Goal: Task Accomplishment & Management: Complete application form

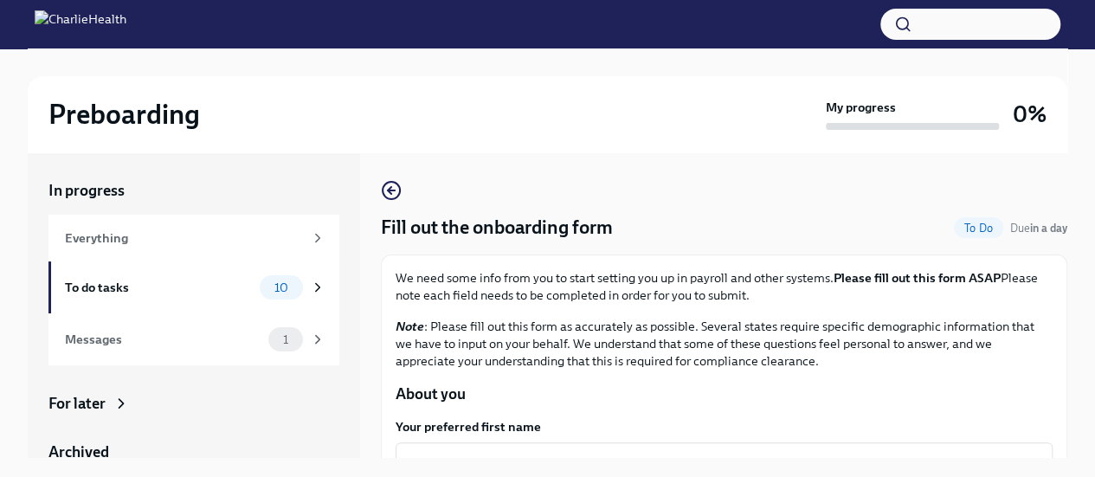
scroll to position [115, 0]
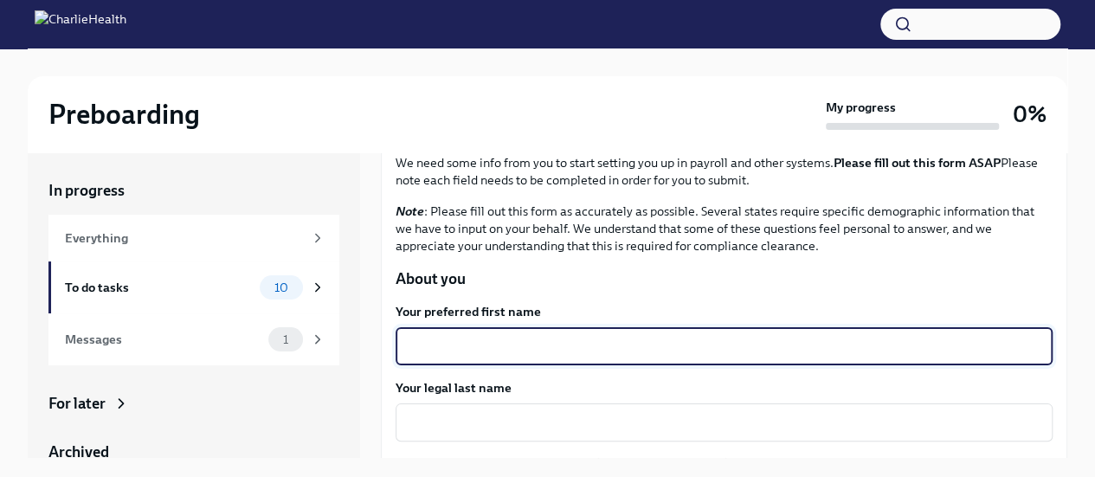
click at [505, 350] on textarea "Your preferred first name" at bounding box center [724, 346] width 636 height 21
type textarea "Jordo"
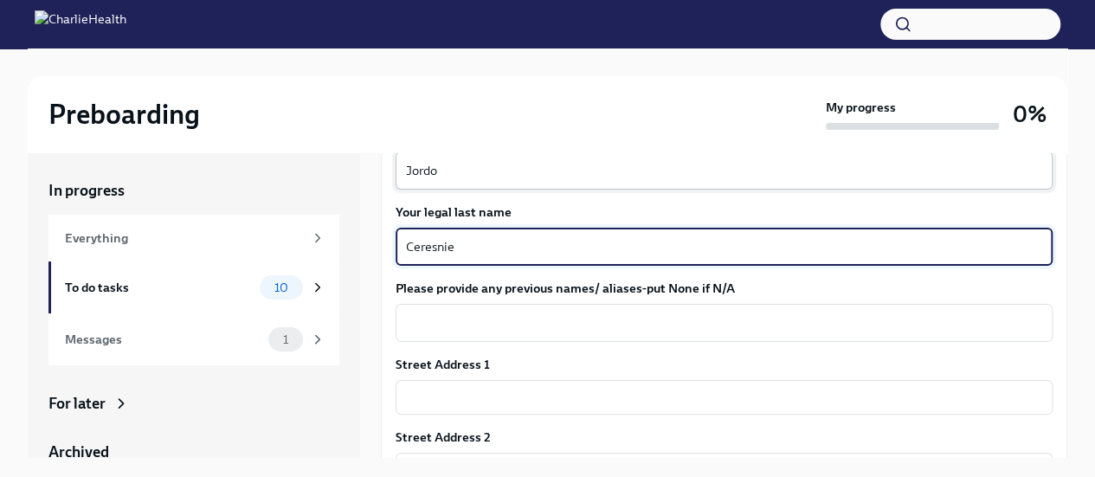
scroll to position [334, 0]
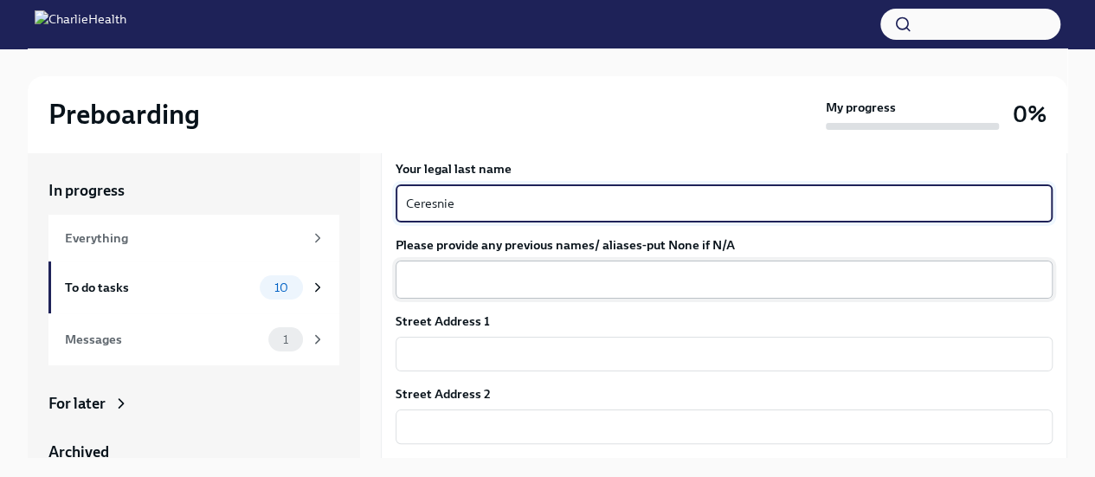
type textarea "Ceresnie"
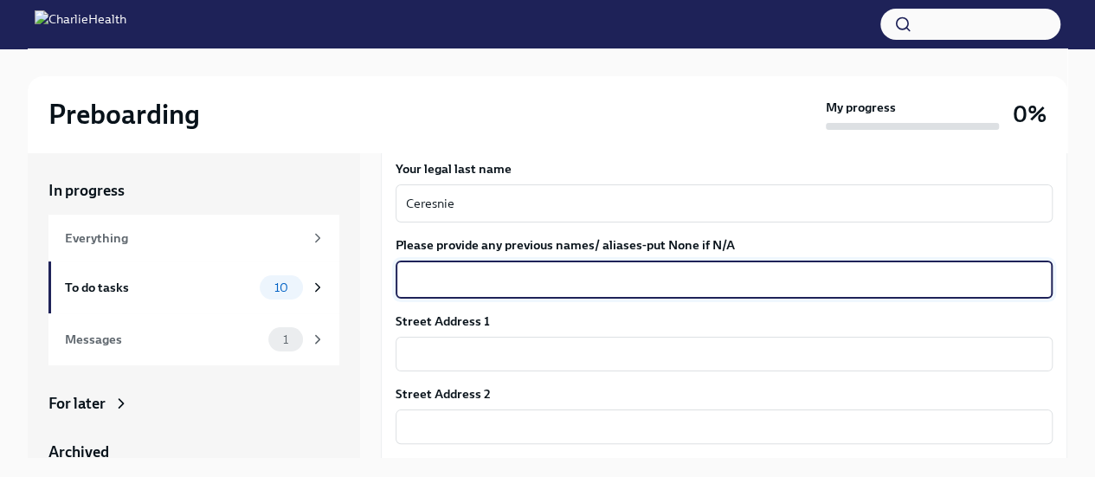
click at [485, 275] on textarea "Please provide any previous names/ aliases-put None if N/A" at bounding box center [724, 279] width 636 height 21
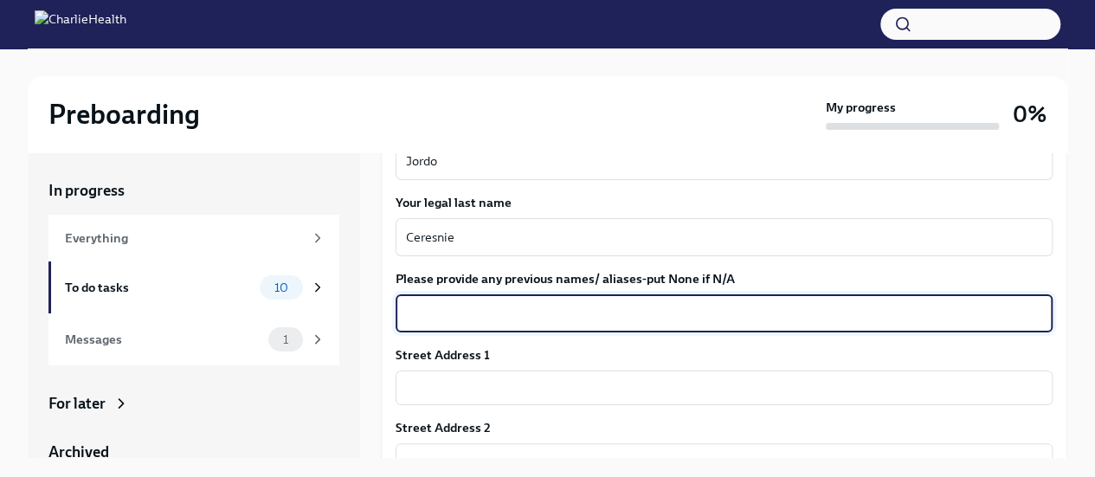
scroll to position [324, 0]
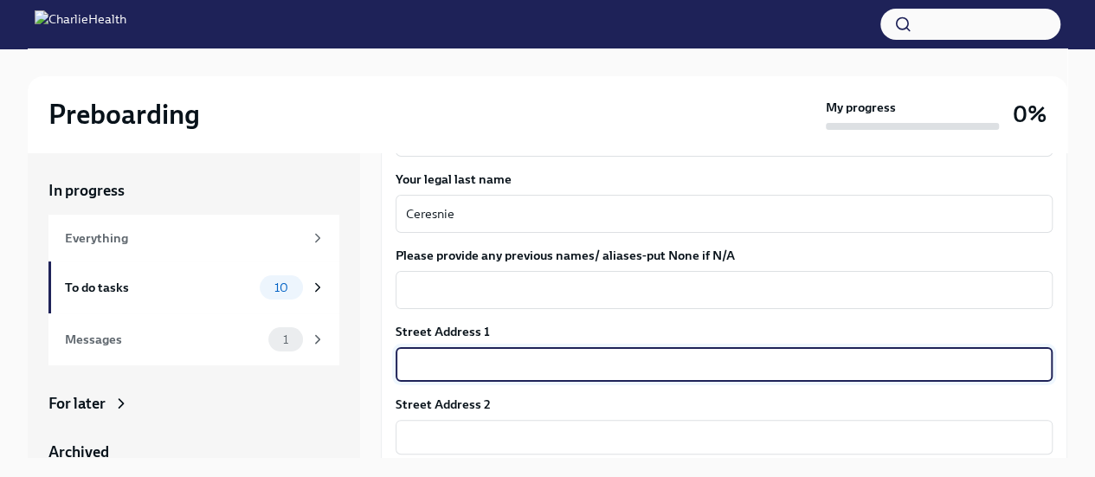
click at [483, 363] on input "text" at bounding box center [723, 364] width 657 height 35
type input "[STREET_ADDRESS]"
type input "48073"
type input "Royal Oak"
type input "MI"
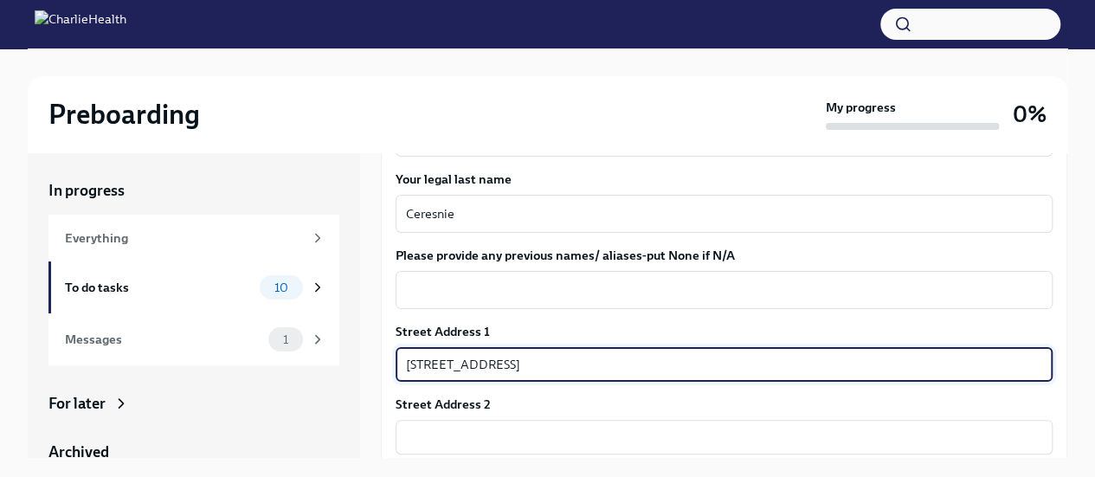
type input "US"
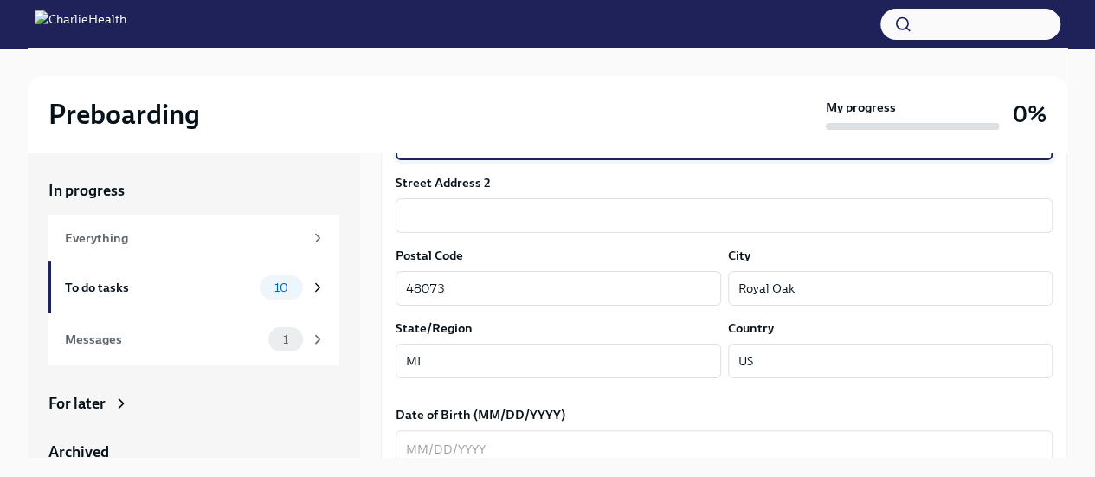
scroll to position [694, 0]
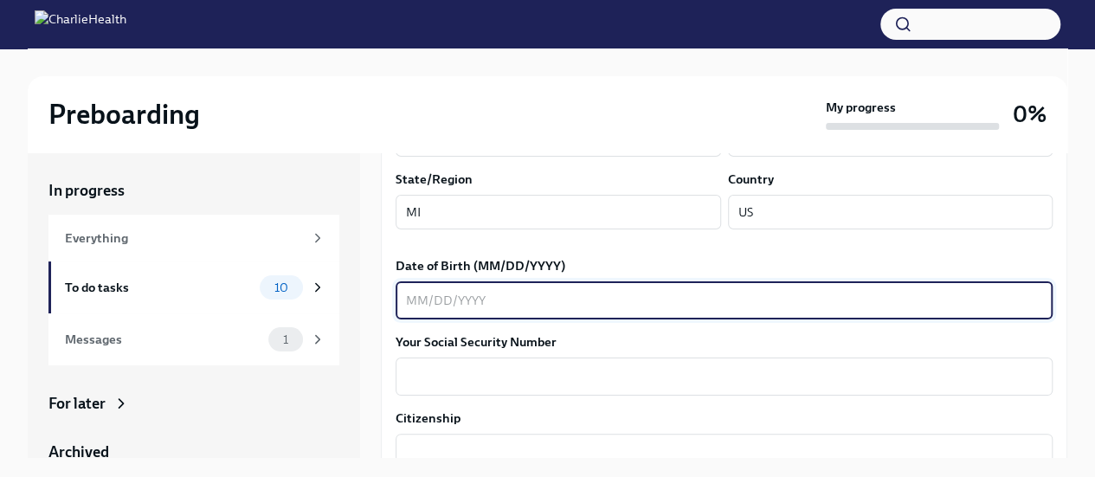
click at [529, 295] on textarea "Date of Birth (MM/DD/YYYY)" at bounding box center [724, 300] width 636 height 21
type textarea "[DATE]"
click at [486, 388] on div "x ​" at bounding box center [723, 376] width 657 height 38
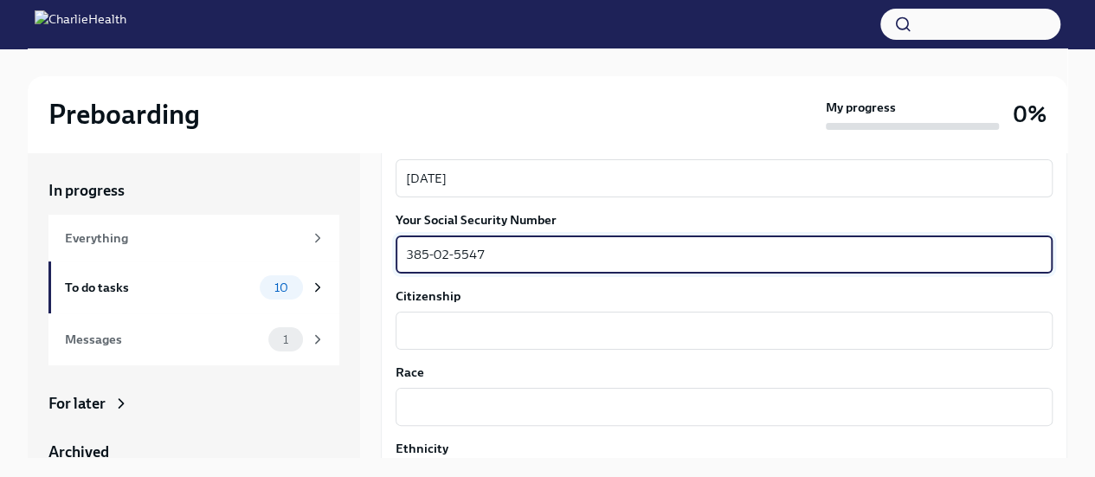
scroll to position [815, 0]
type textarea "385-02-5547"
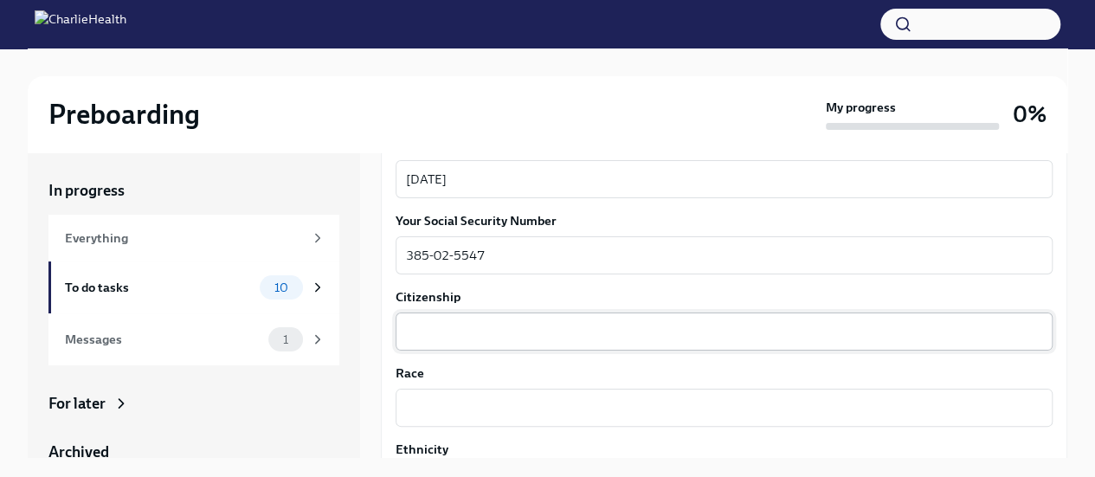
click at [474, 342] on div "x ​" at bounding box center [723, 331] width 657 height 38
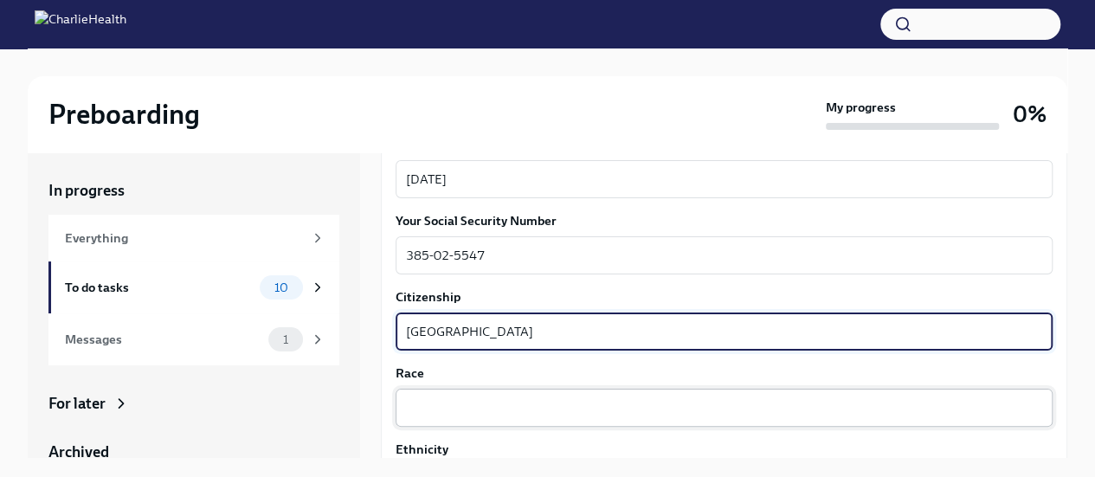
type textarea "[GEOGRAPHIC_DATA]"
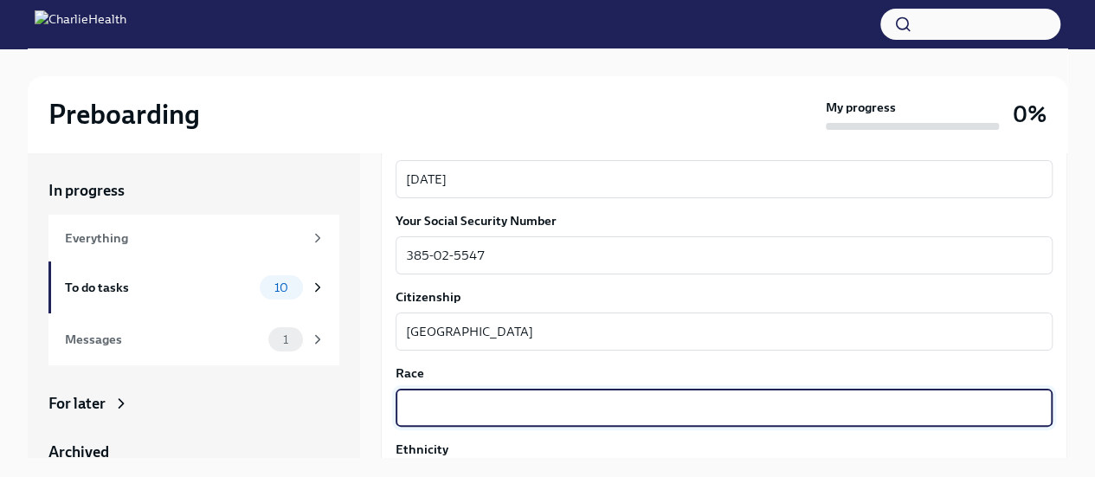
click at [433, 412] on textarea "Race" at bounding box center [724, 407] width 636 height 21
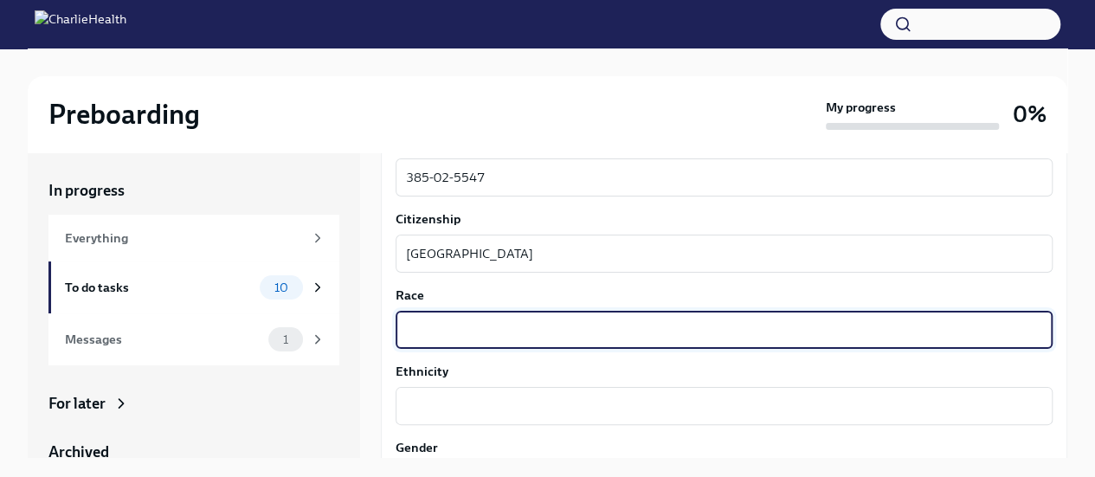
scroll to position [893, 0]
type textarea "White"
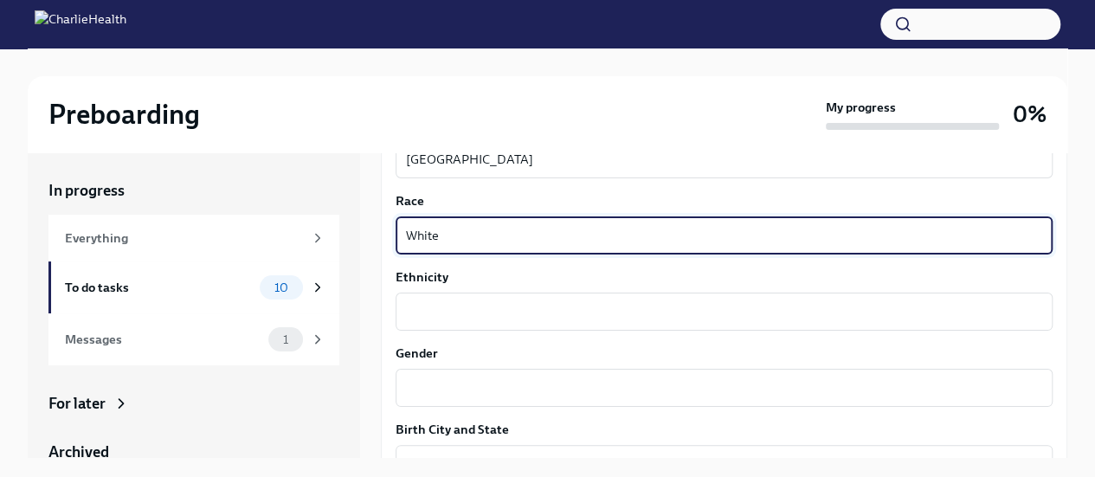
scroll to position [986, 0]
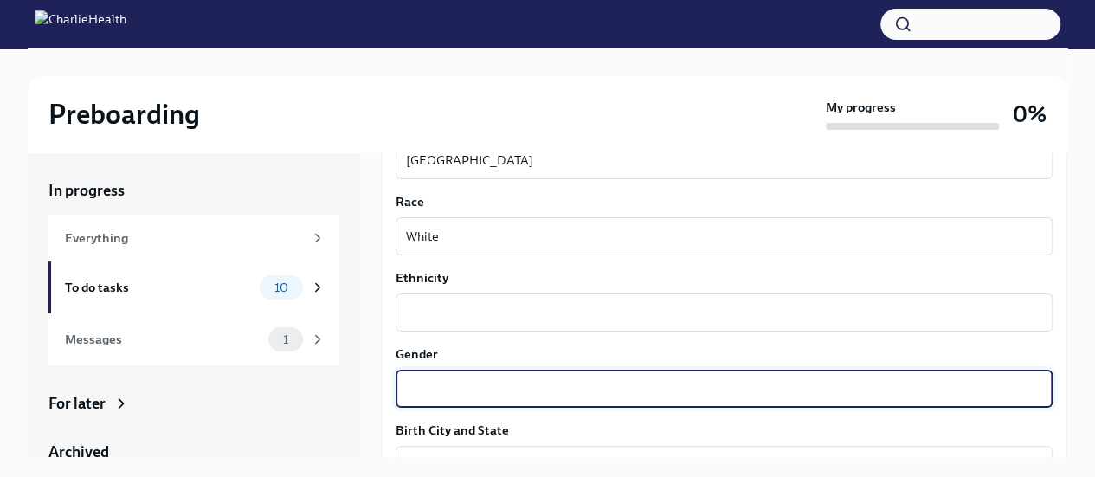
click at [498, 395] on textarea "Gender" at bounding box center [724, 388] width 636 height 21
type textarea "[DEMOGRAPHIC_DATA]"
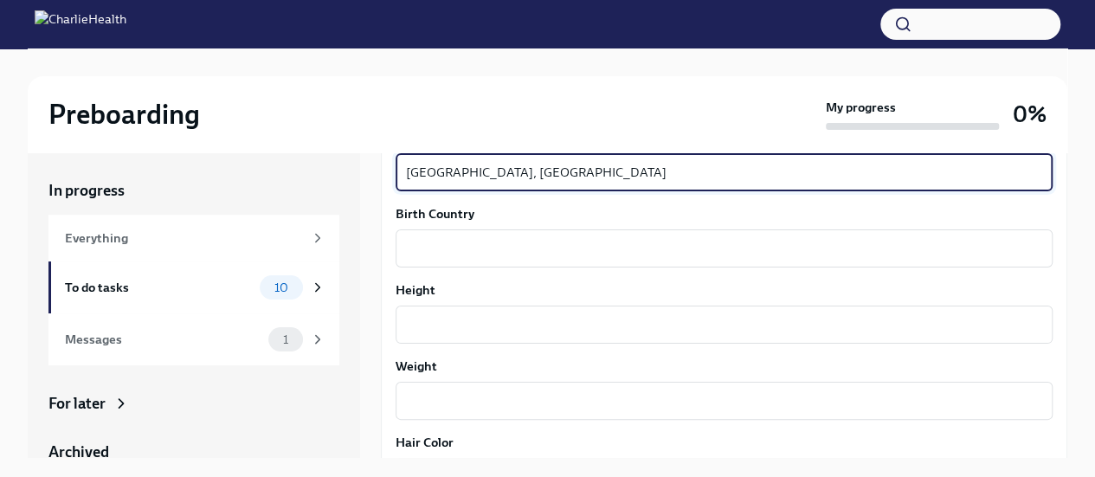
scroll to position [1281, 0]
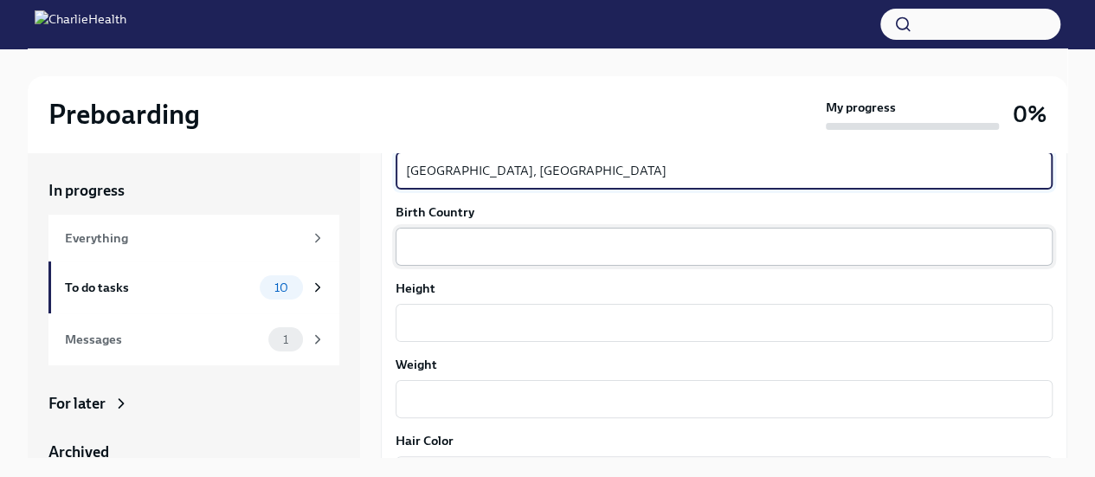
type textarea "[GEOGRAPHIC_DATA], [GEOGRAPHIC_DATA]"
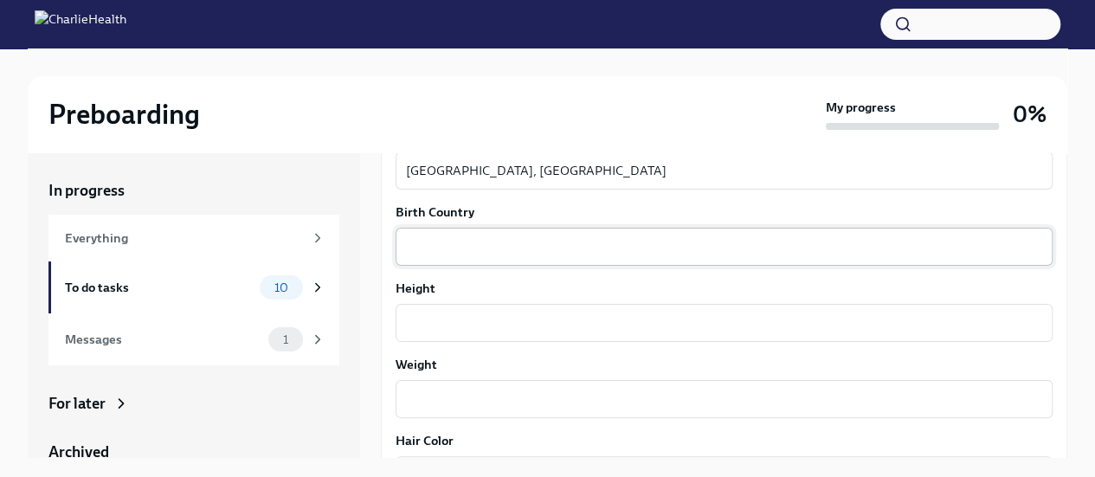
click at [626, 260] on div "x ​" at bounding box center [723, 247] width 657 height 38
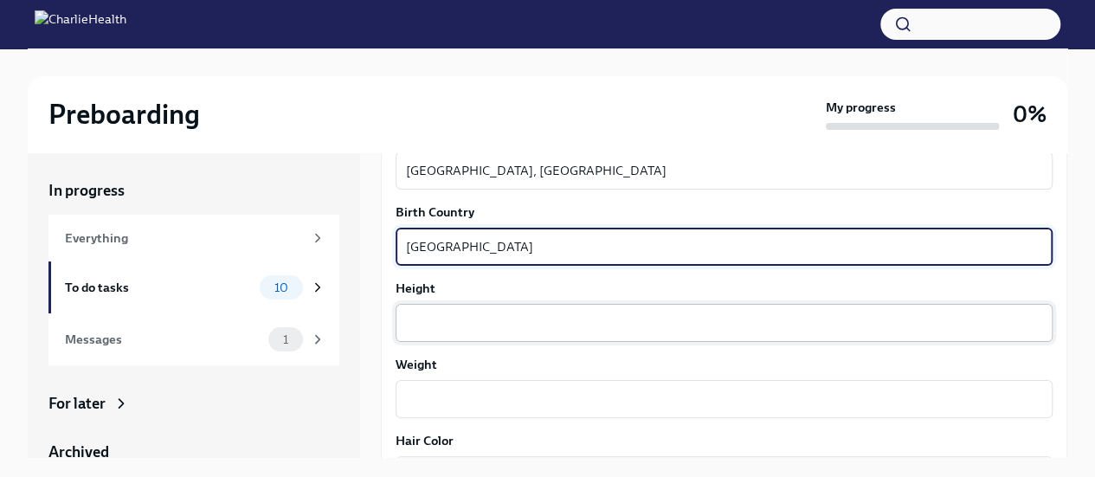
type textarea "[GEOGRAPHIC_DATA]"
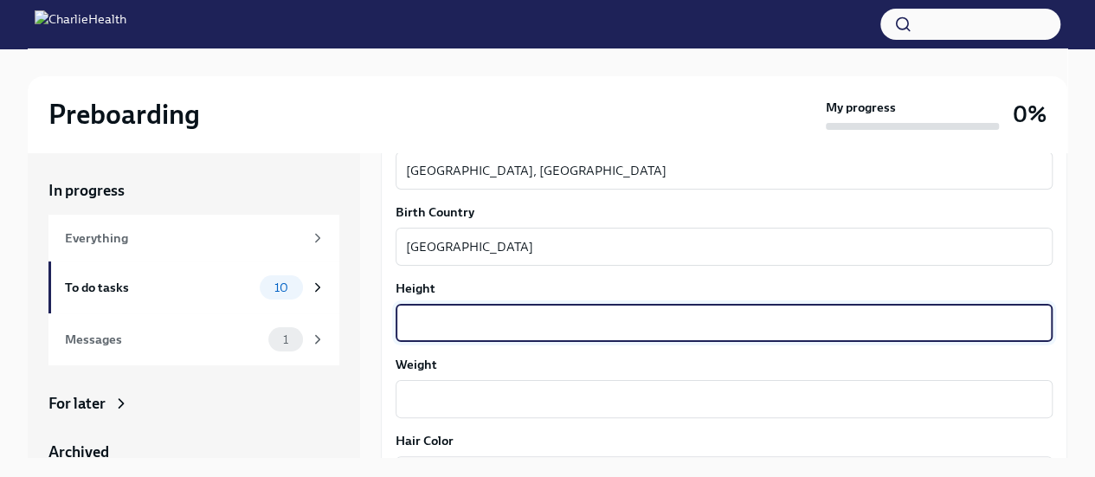
click at [482, 321] on textarea "Height" at bounding box center [724, 322] width 636 height 21
type textarea "5'4""
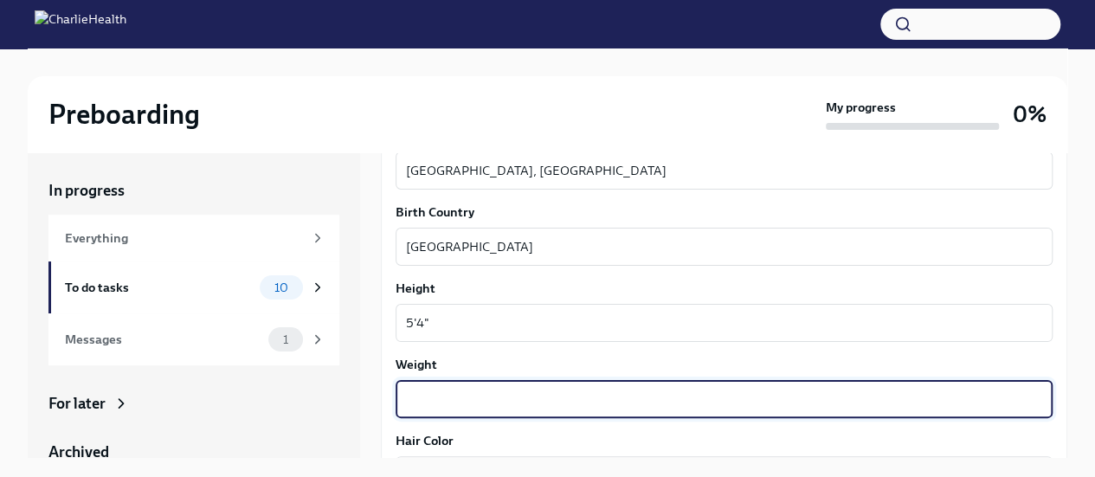
click at [465, 395] on textarea "Weight" at bounding box center [724, 399] width 636 height 21
type textarea "155 lbs"
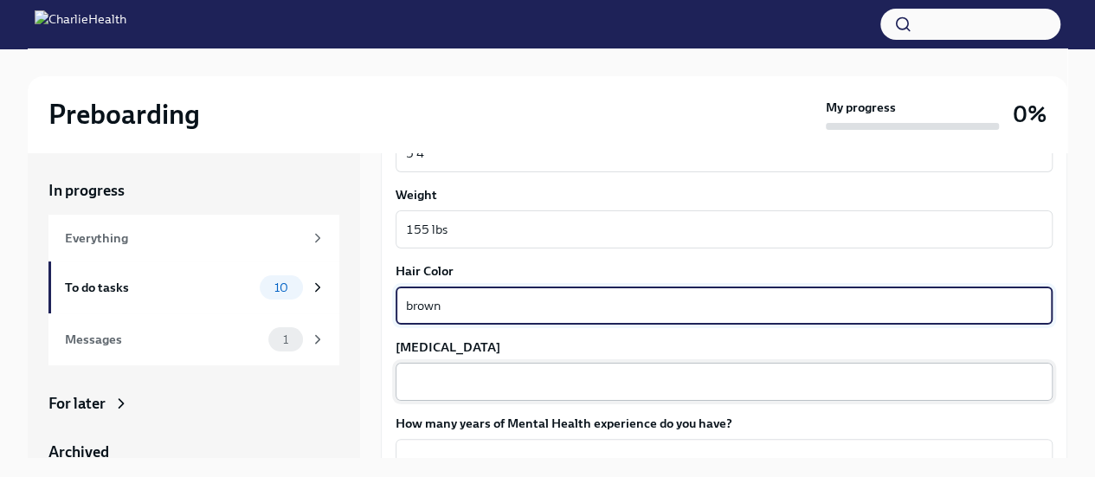
type textarea "brown"
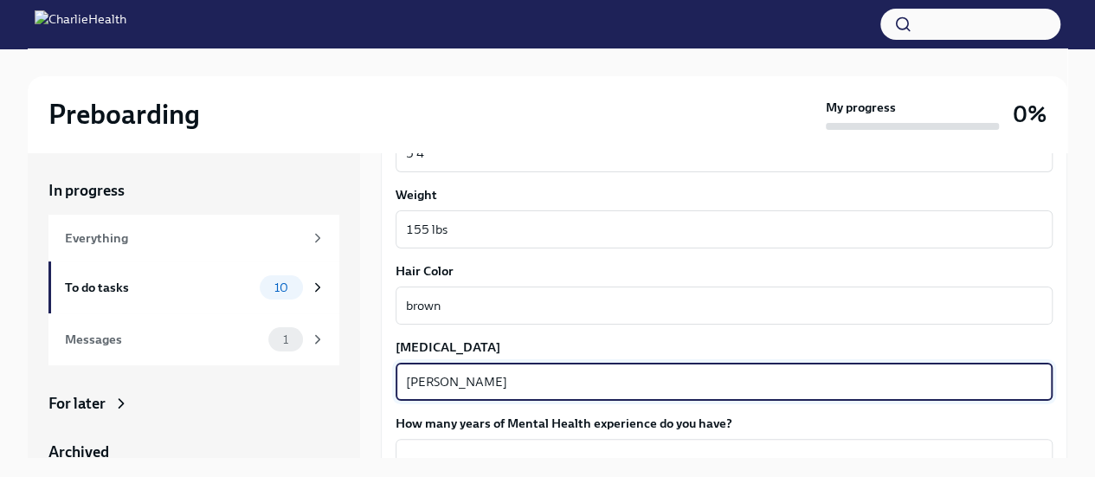
type textarea "[PERSON_NAME]"
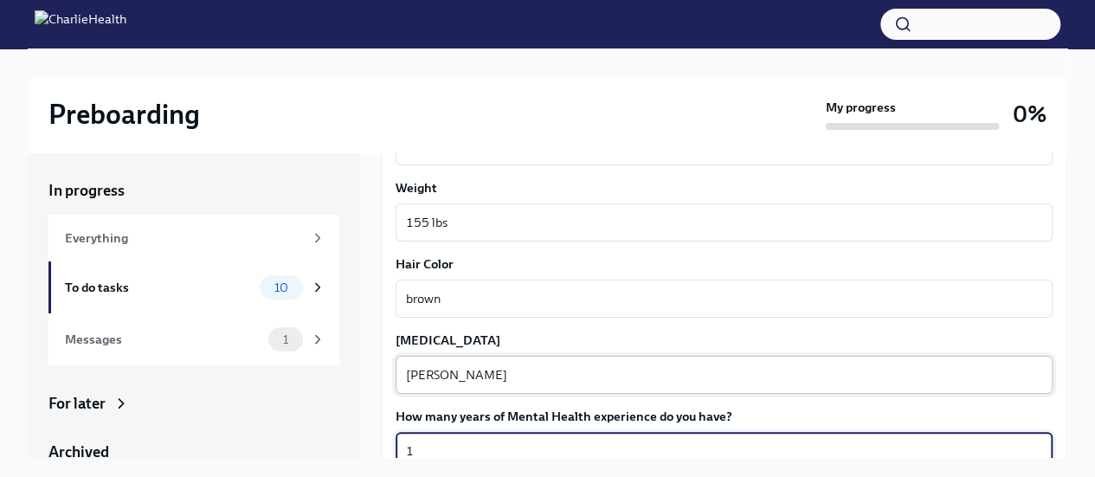
scroll to position [1516, 0]
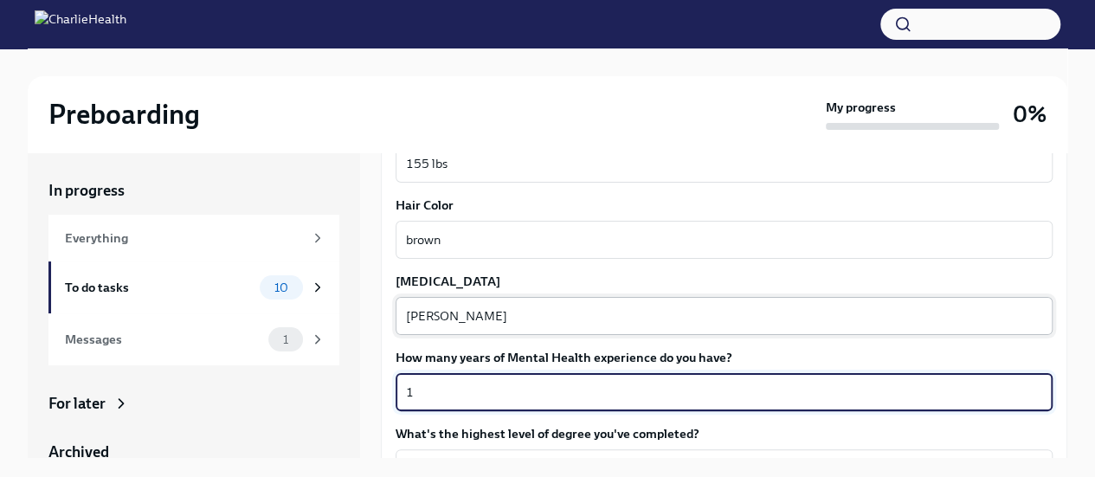
type textarea "1"
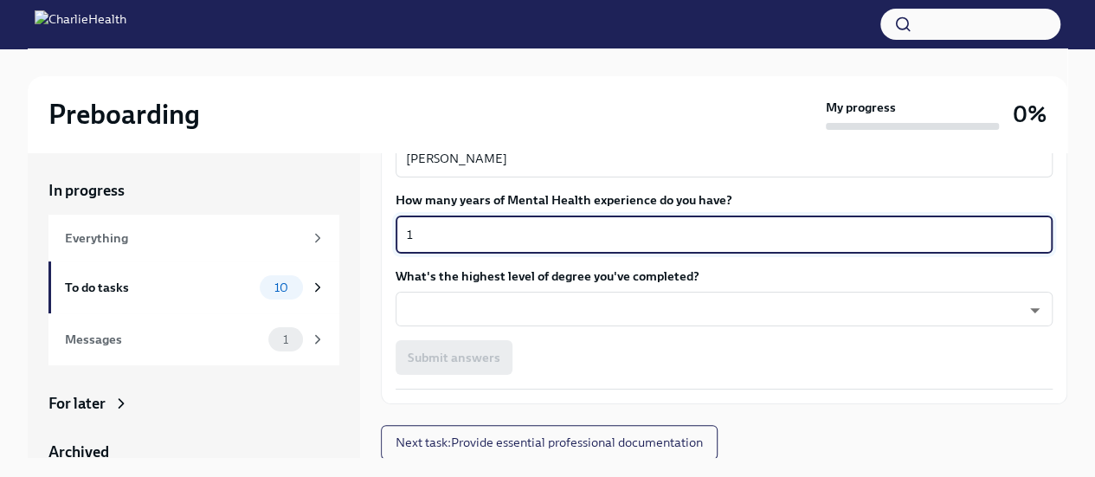
scroll to position [1674, 0]
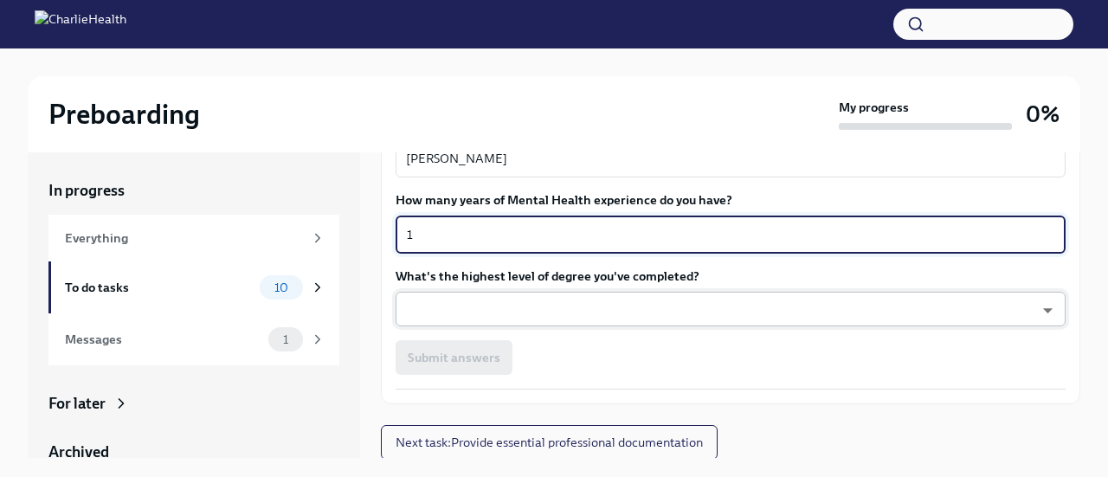
click at [562, 313] on body "Preboarding My progress 0% In progress Everything To do tasks 10 Messages 1 For…" at bounding box center [554, 253] width 1108 height 506
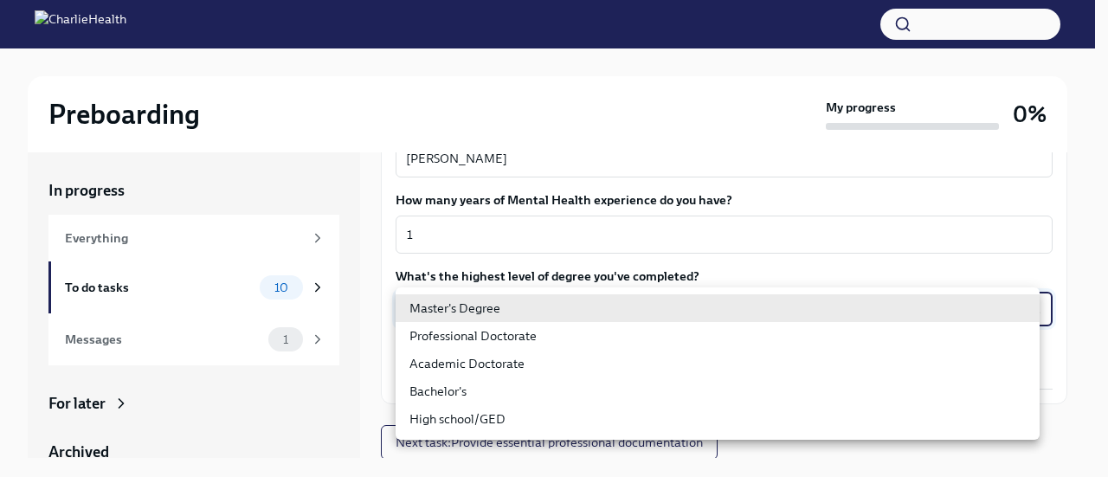
click at [562, 313] on li "Master's Degree" at bounding box center [717, 308] width 644 height 28
type input "2vBr-ghkD"
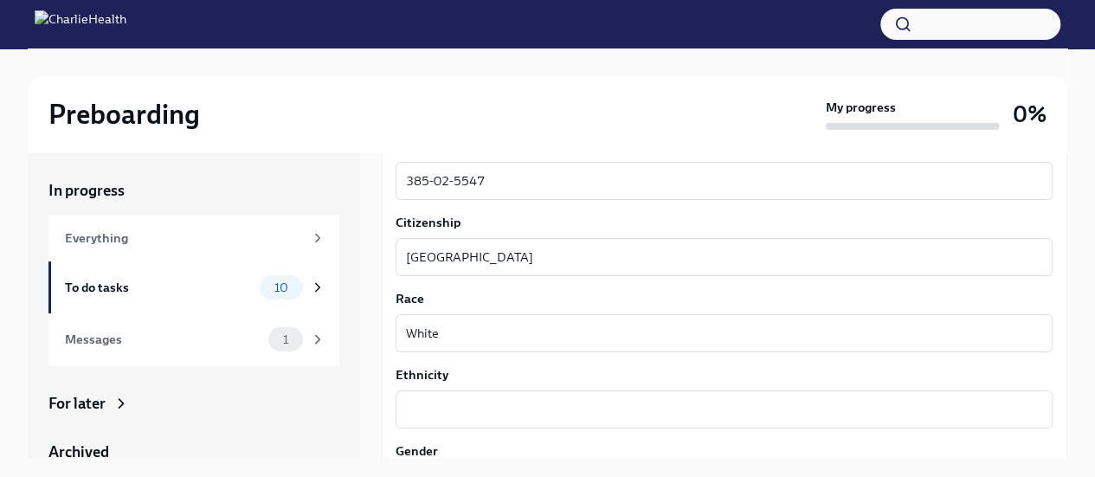
scroll to position [895, 0]
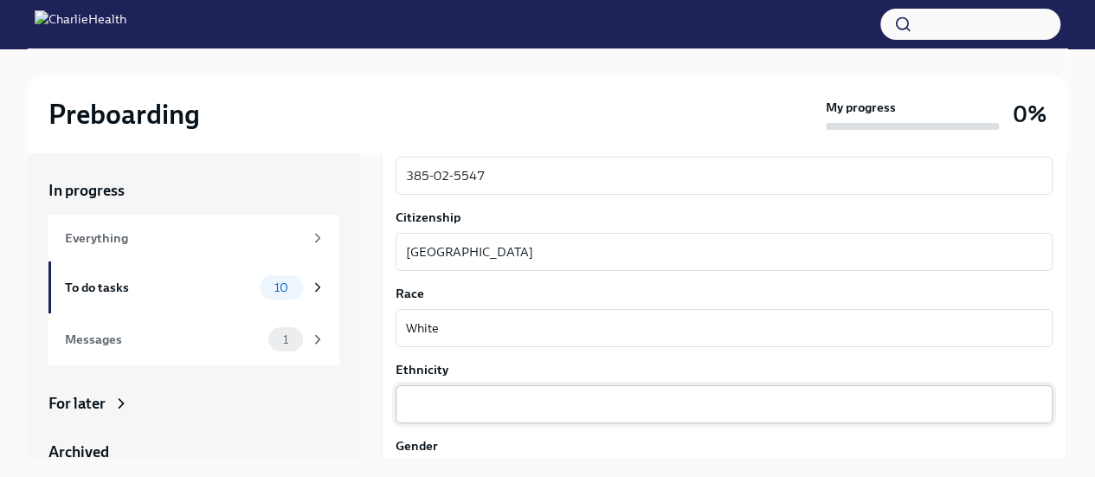
click at [463, 390] on div "x ​" at bounding box center [723, 404] width 657 height 38
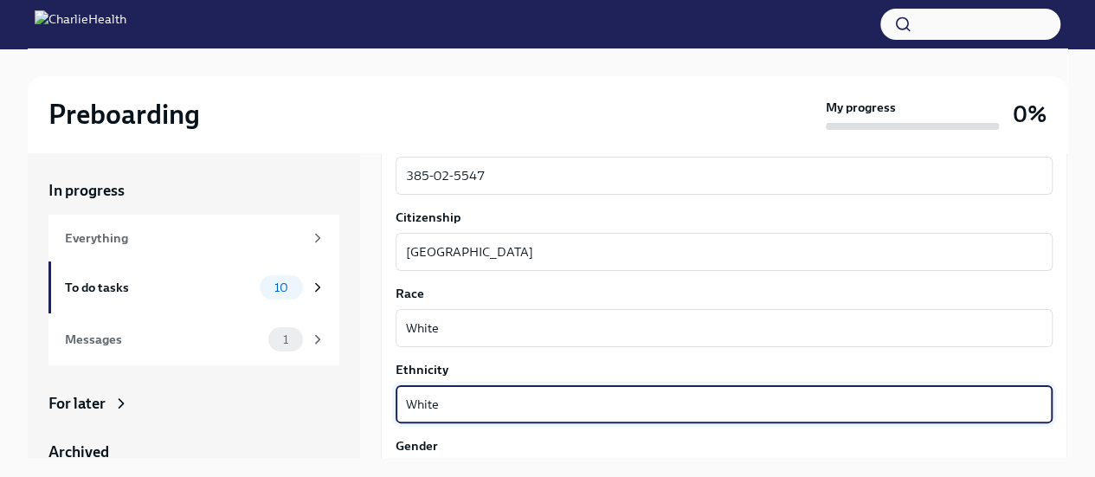
type textarea "White"
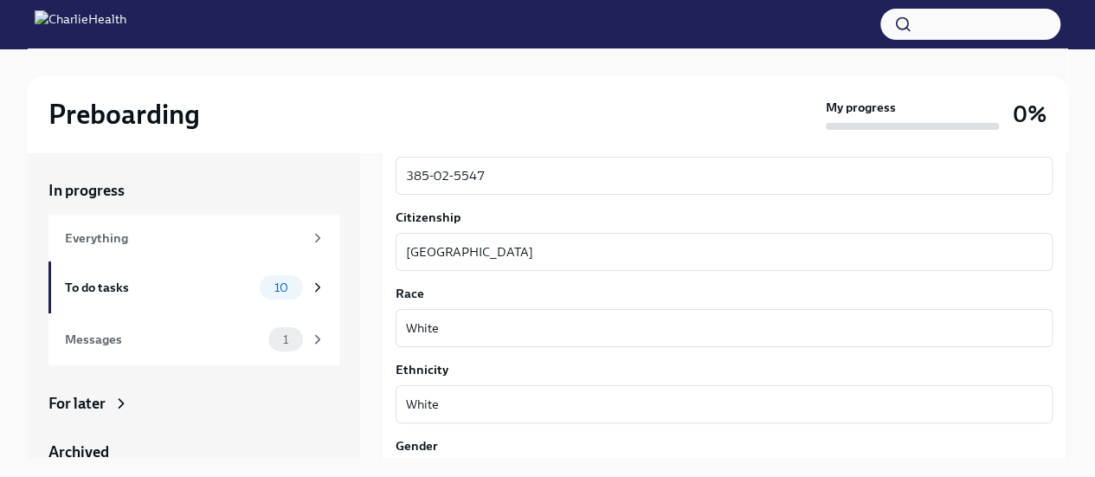
click at [603, 448] on label "Gender" at bounding box center [723, 445] width 657 height 17
click at [603, 470] on textarea "[DEMOGRAPHIC_DATA]" at bounding box center [724, 480] width 636 height 21
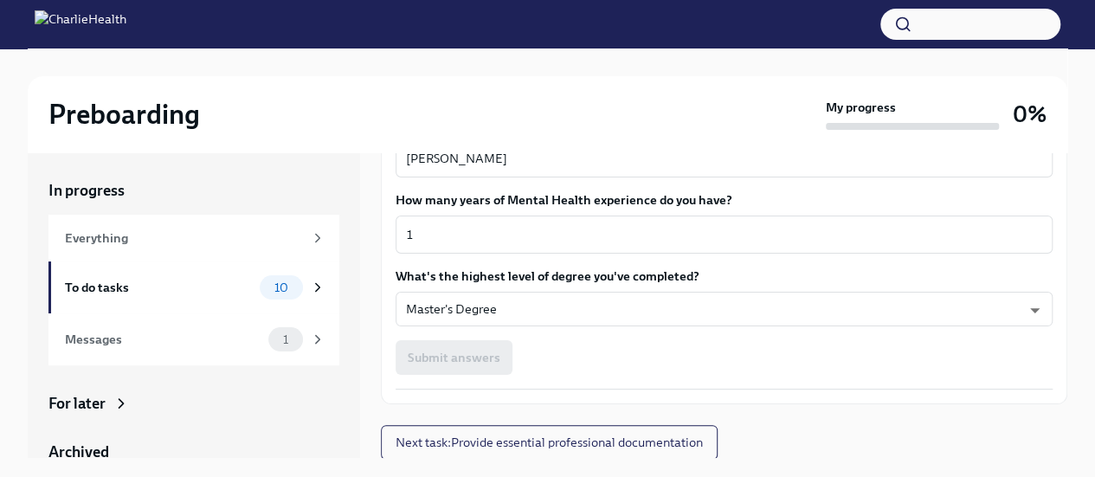
scroll to position [29, 0]
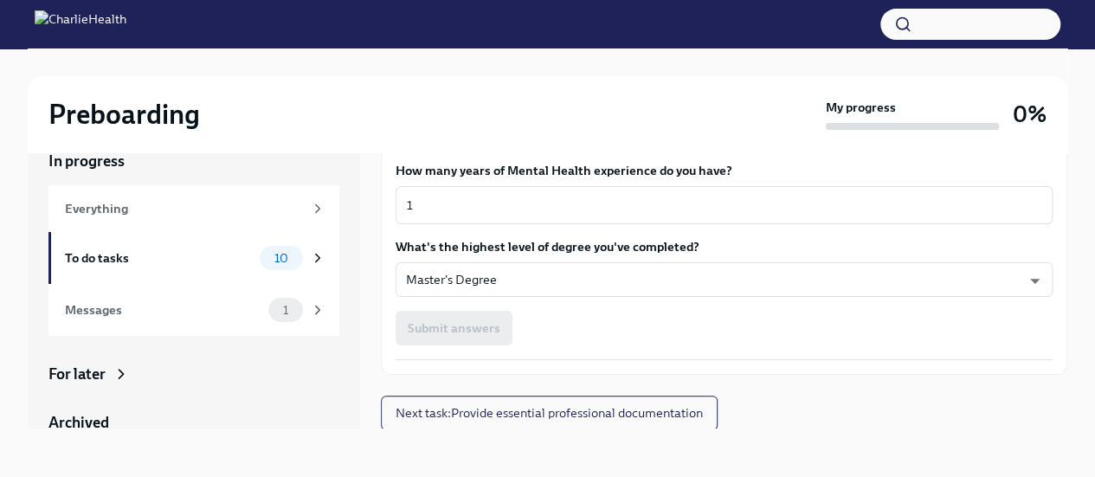
click at [457, 337] on div "Submit answers" at bounding box center [723, 328] width 657 height 35
click at [477, 414] on span "Next task : Provide essential professional documentation" at bounding box center [548, 412] width 307 height 17
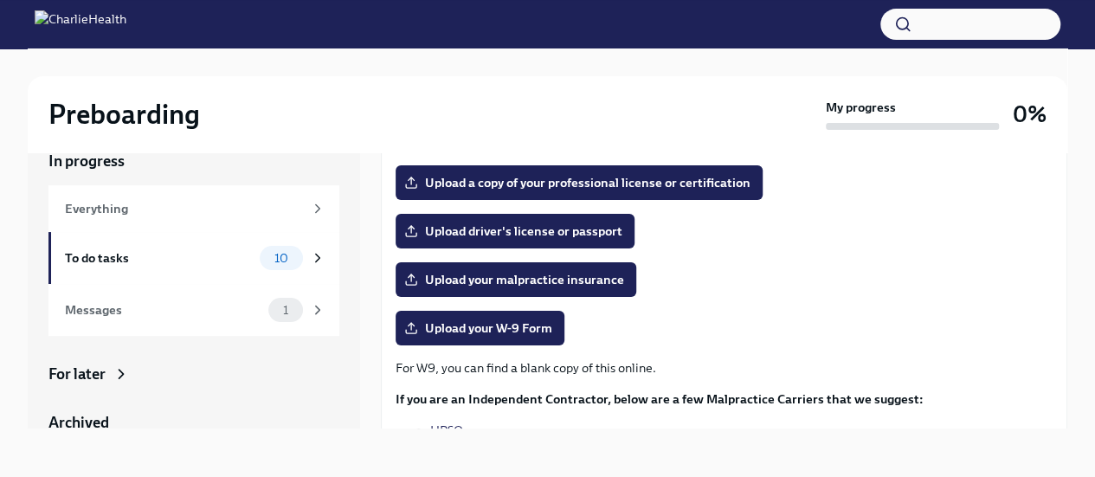
scroll to position [289, 0]
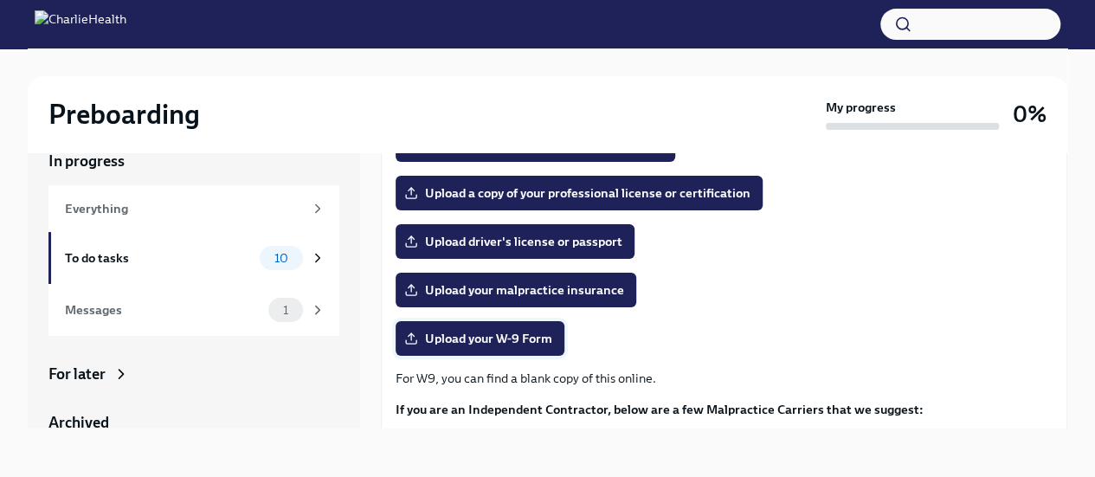
click at [526, 344] on span "Upload your W-9 Form" at bounding box center [480, 338] width 145 height 17
click at [0, 0] on input "Upload your W-9 Form" at bounding box center [0, 0] width 0 height 0
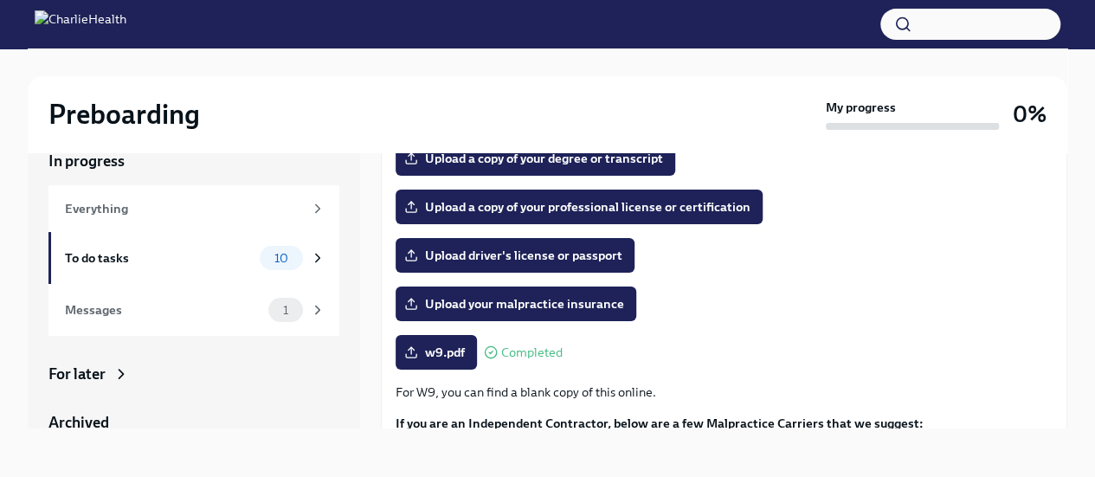
scroll to position [275, 0]
click at [512, 255] on span "Upload driver's license or passport" at bounding box center [515, 255] width 215 height 17
click at [0, 0] on input "Upload driver's license or passport" at bounding box center [0, 0] width 0 height 0
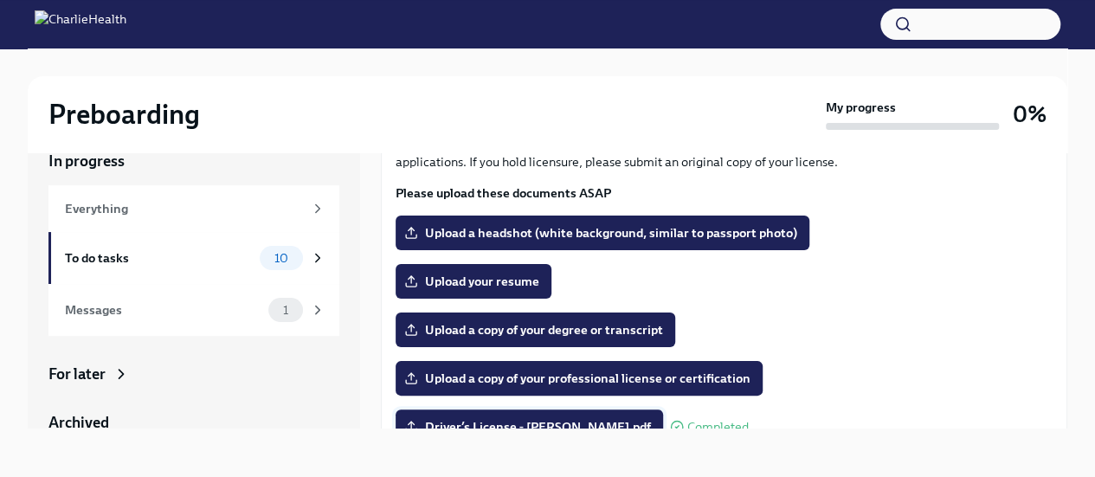
scroll to position [102, 0]
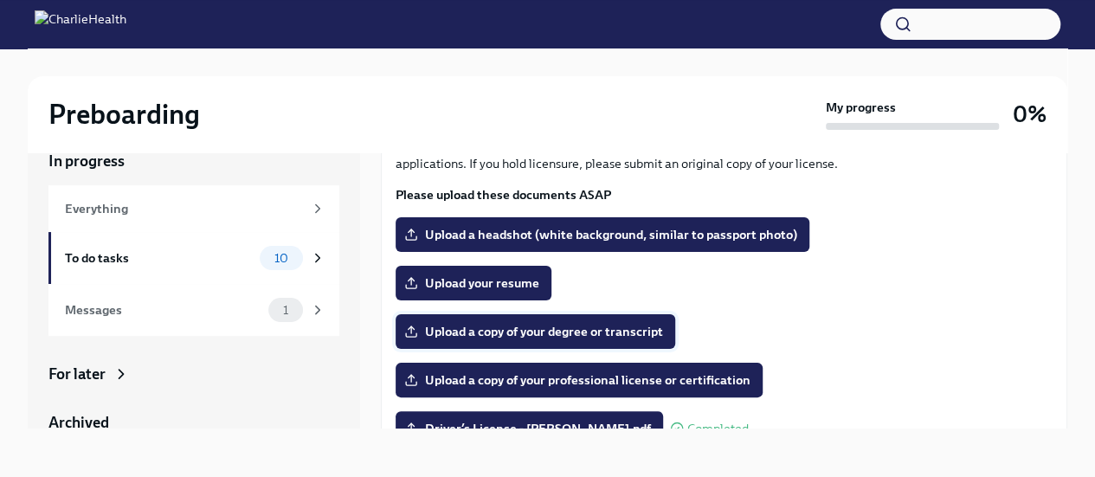
click at [629, 331] on span "Upload a copy of your degree or transcript" at bounding box center [535, 331] width 255 height 17
click at [0, 0] on input "Upload a copy of your degree or transcript" at bounding box center [0, 0] width 0 height 0
click at [557, 333] on span "Upload a copy of your degree or transcript" at bounding box center [535, 331] width 255 height 17
click at [0, 0] on input "Upload a copy of your degree or transcript" at bounding box center [0, 0] width 0 height 0
click at [509, 288] on span "Upload your resume" at bounding box center [474, 282] width 132 height 17
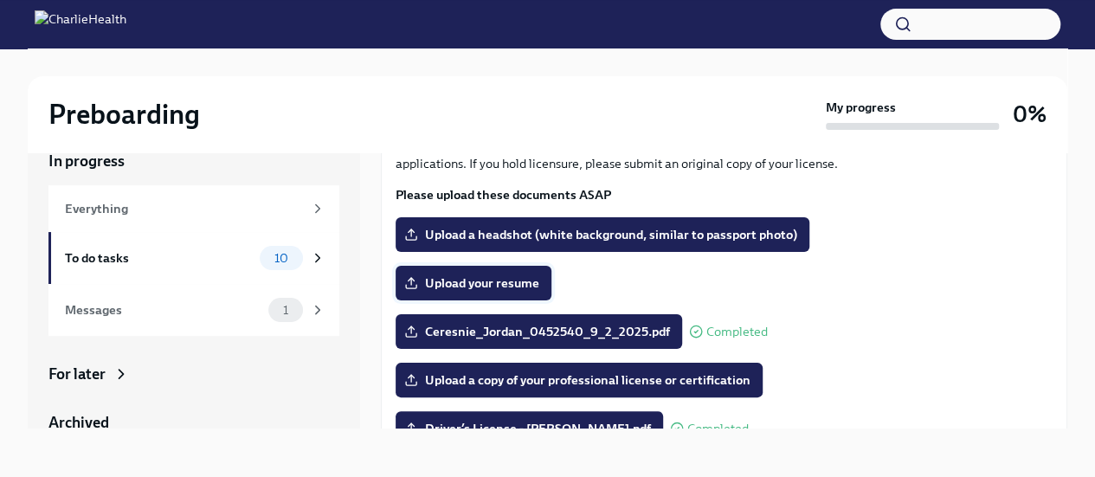
click at [0, 0] on input "Upload your resume" at bounding box center [0, 0] width 0 height 0
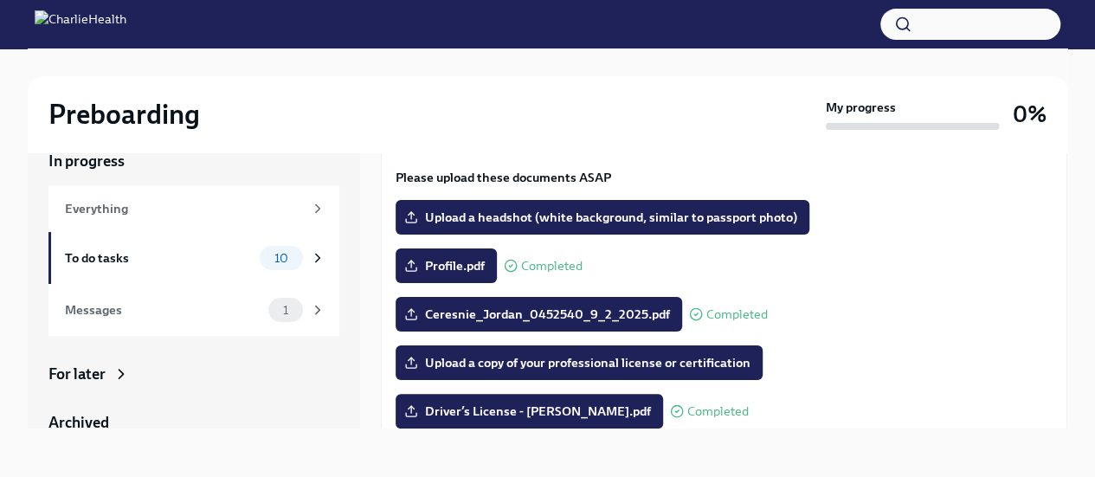
scroll to position [95, 0]
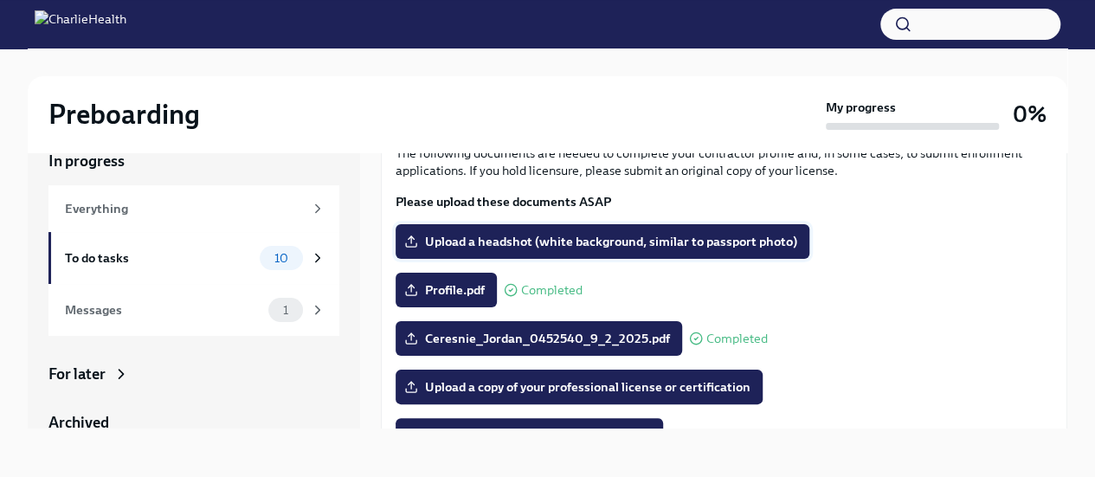
click at [536, 247] on span "Upload a headshot (white background, similar to passport photo)" at bounding box center [602, 241] width 389 height 17
click at [0, 0] on input "Upload a headshot (white background, similar to passport photo)" at bounding box center [0, 0] width 0 height 0
click at [511, 247] on span "Upload a headshot (white background, similar to passport photo)" at bounding box center [602, 241] width 389 height 17
click at [0, 0] on input "Upload a headshot (white background, similar to passport photo)" at bounding box center [0, 0] width 0 height 0
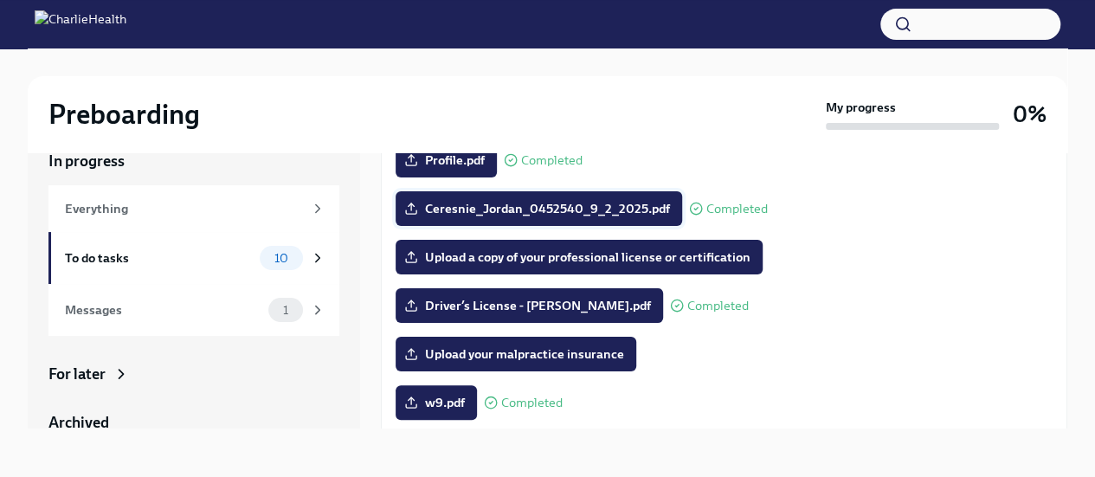
scroll to position [223, 0]
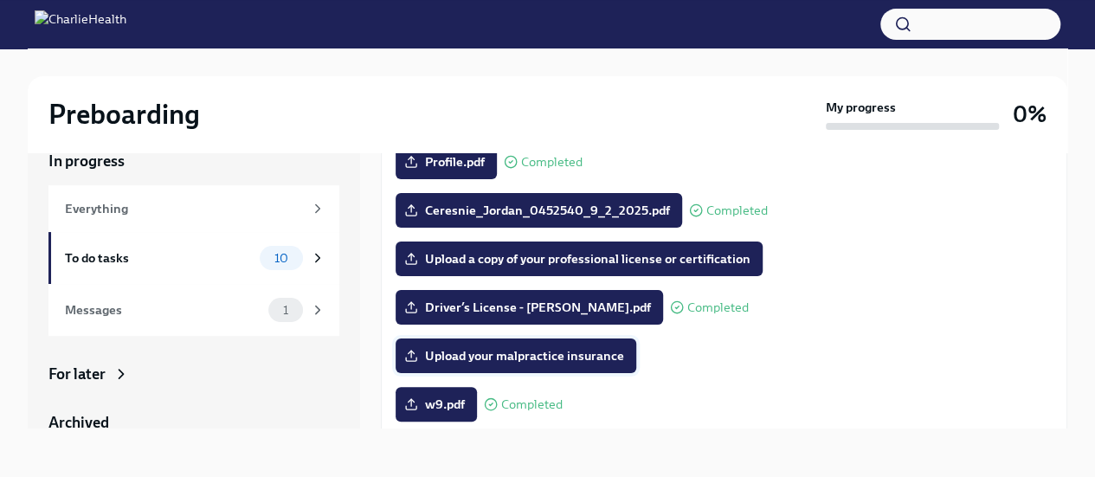
click at [575, 354] on span "Upload your malpractice insurance" at bounding box center [516, 355] width 216 height 17
click at [0, 0] on input "Upload your malpractice insurance" at bounding box center [0, 0] width 0 height 0
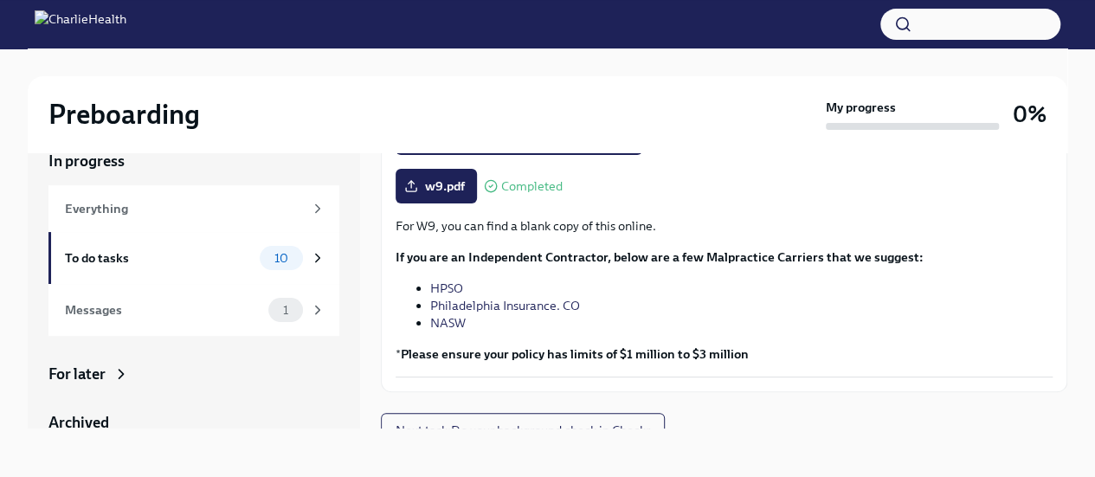
scroll to position [459, 0]
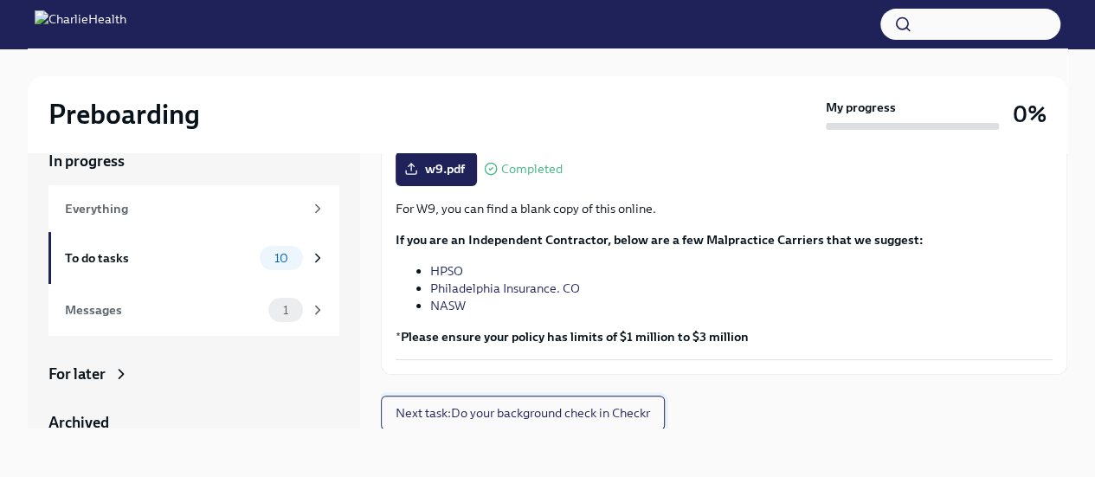
click at [552, 427] on button "Next task : Do your background check in Checkr" at bounding box center [523, 412] width 284 height 35
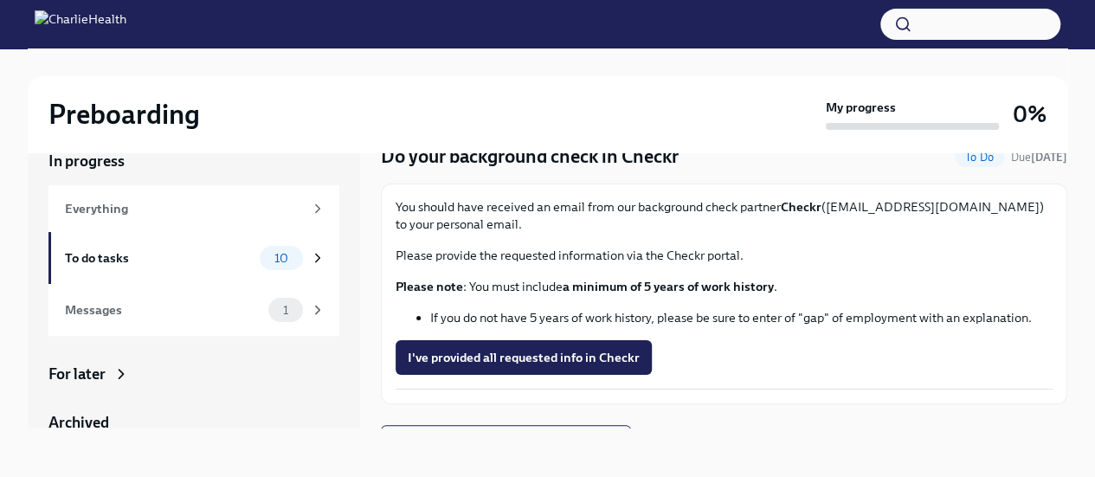
scroll to position [42, 0]
click at [568, 359] on span "I've provided all requested info in Checkr" at bounding box center [524, 357] width 232 height 17
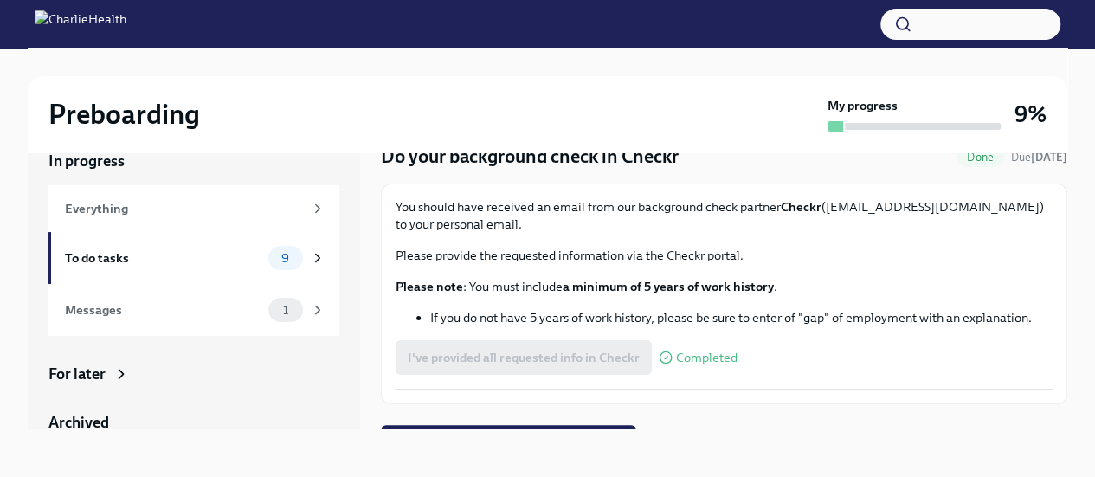
scroll to position [72, 0]
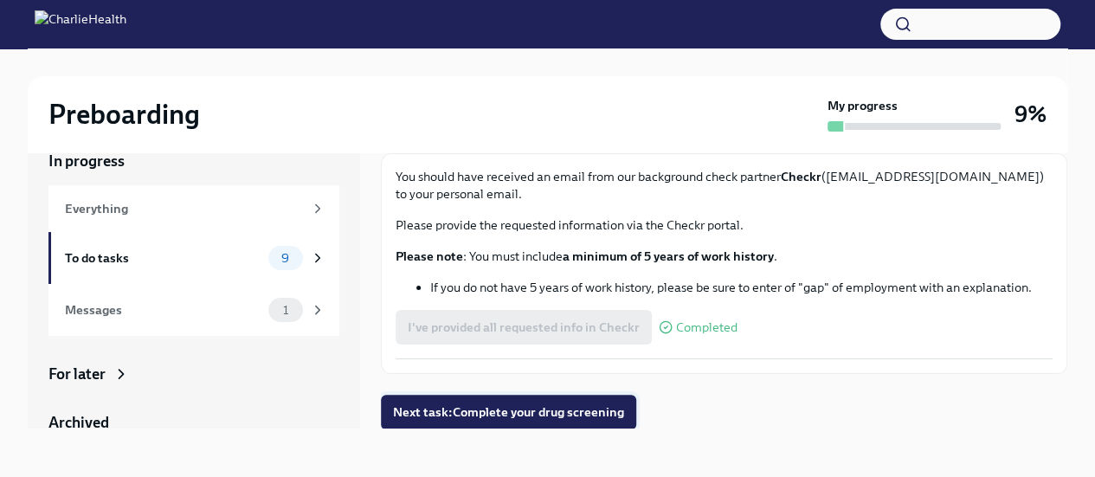
click at [496, 419] on span "Next task : Complete your drug screening" at bounding box center [508, 411] width 231 height 17
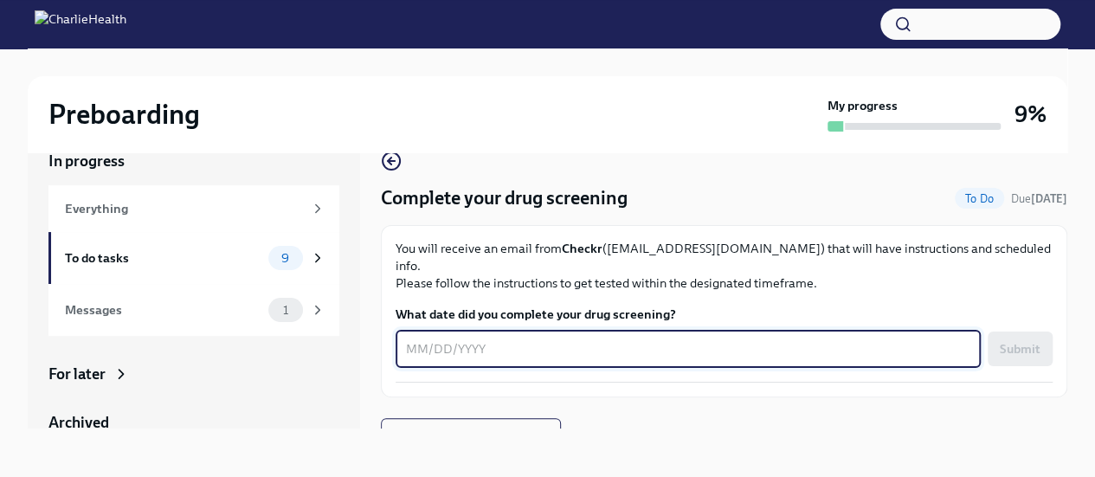
click at [507, 338] on textarea "What date did you complete your drug screening?" at bounding box center [688, 348] width 564 height 21
type textarea "0"
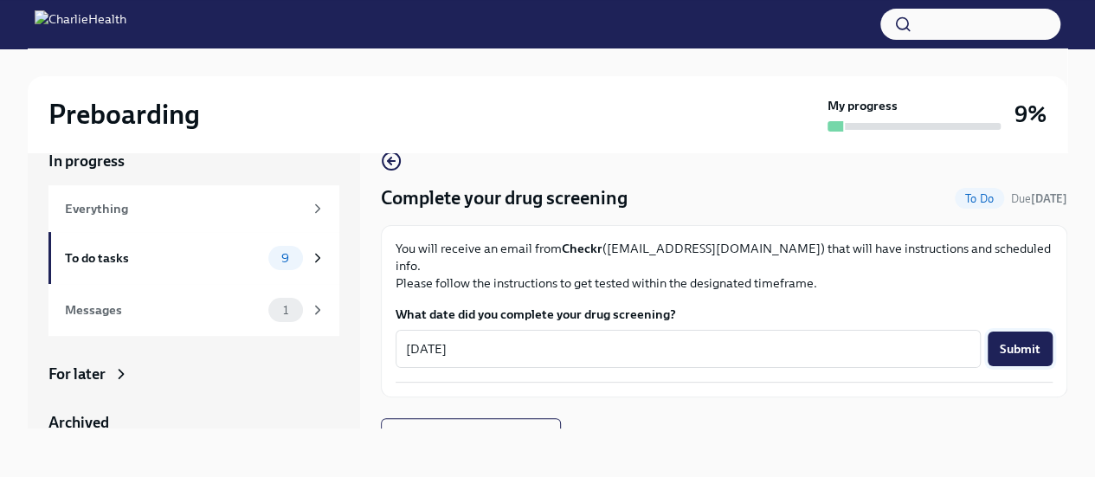
click at [1025, 343] on button "Submit" at bounding box center [1019, 348] width 65 height 35
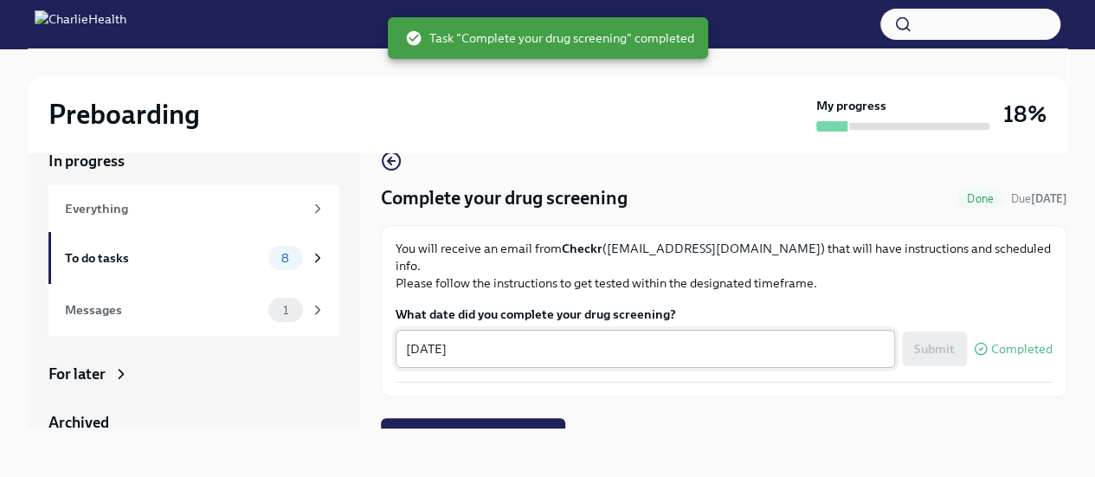
click at [415, 338] on textarea "[DATE]" at bounding box center [645, 348] width 479 height 21
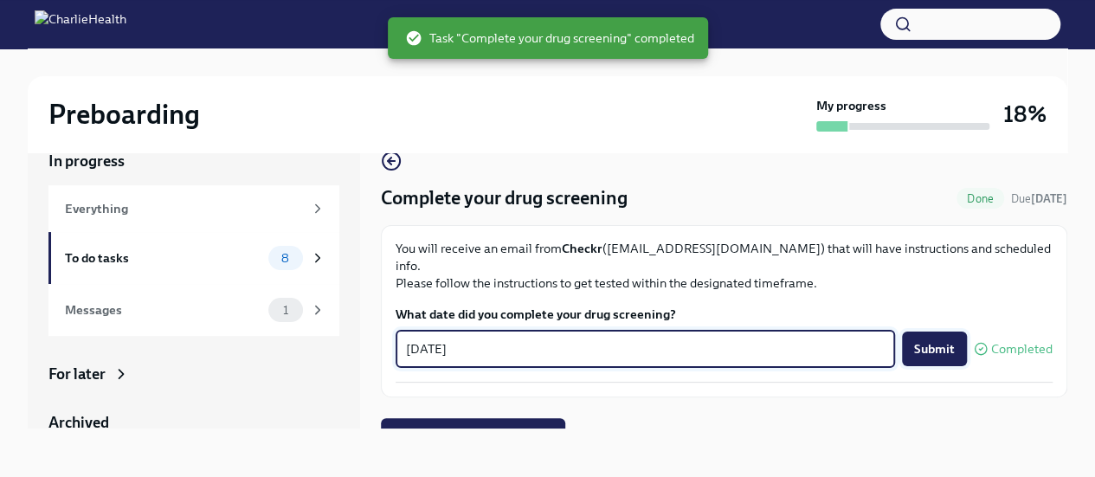
type textarea "[DATE]"
click at [936, 340] on span "Submit" at bounding box center [934, 348] width 41 height 17
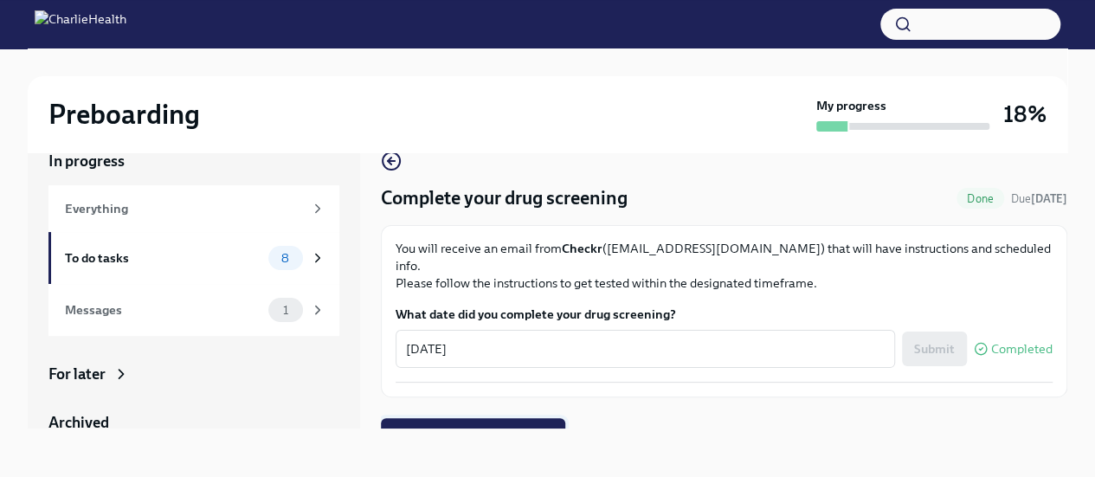
click at [502, 418] on button "Next task : Get fingerprinted" at bounding box center [473, 435] width 184 height 35
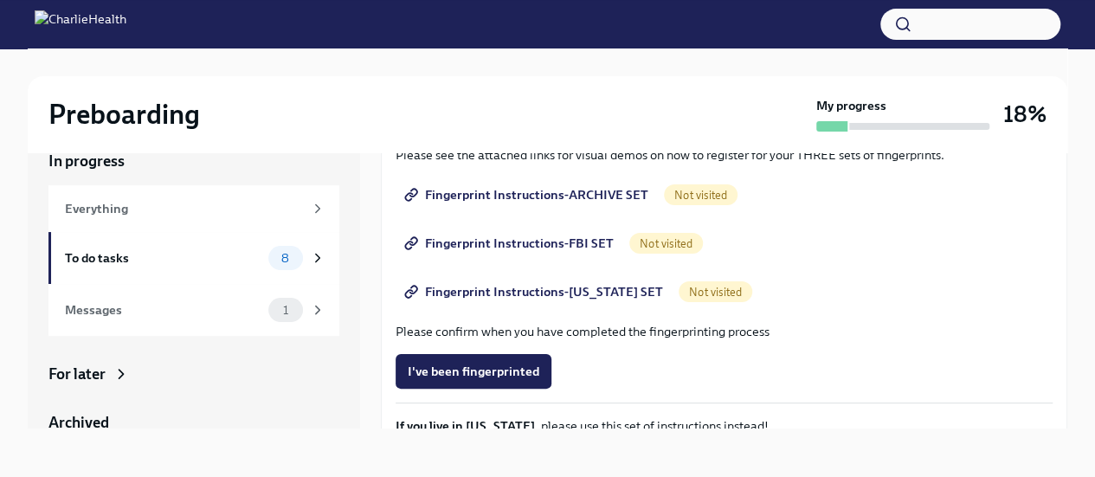
scroll to position [1, 0]
click at [289, 252] on div "8" at bounding box center [296, 257] width 57 height 24
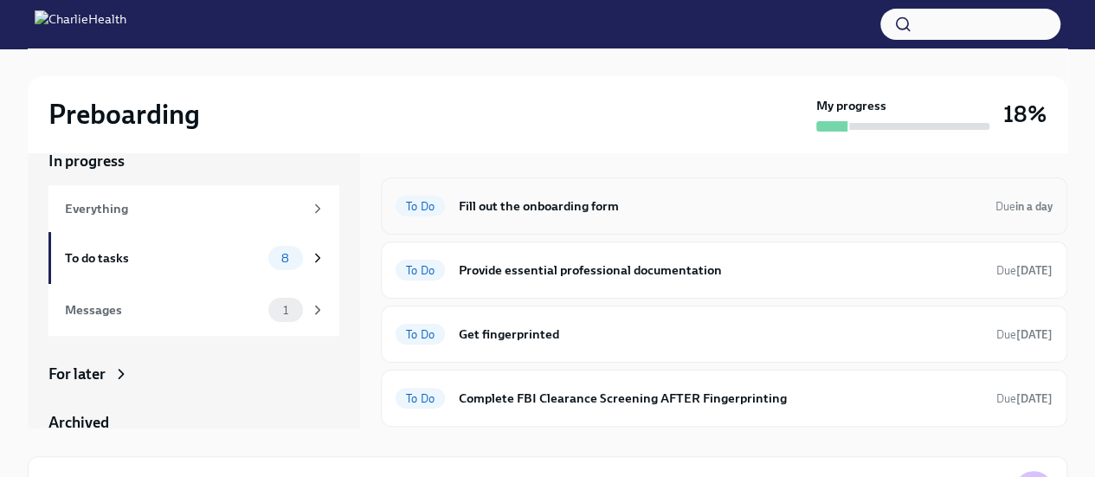
scroll to position [100, 0]
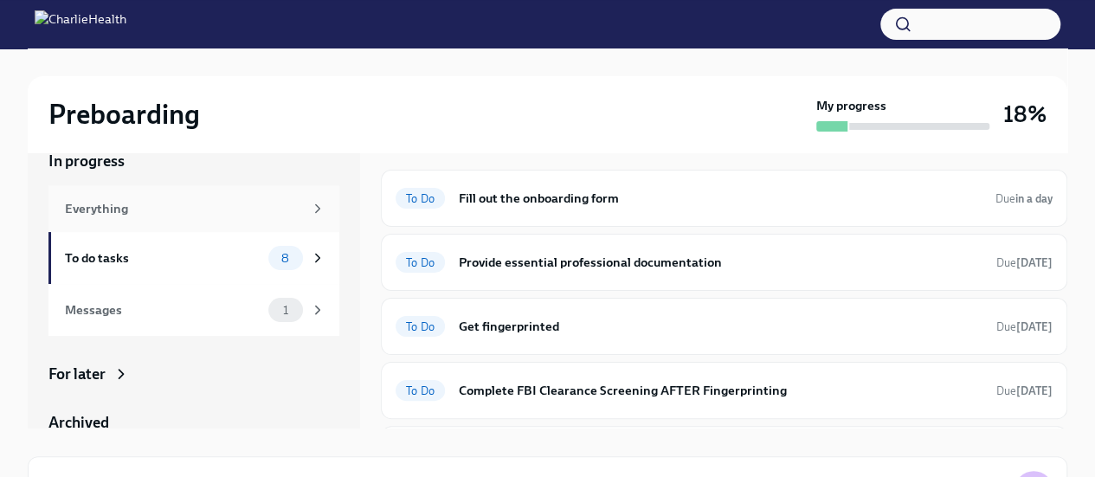
click at [286, 207] on div "Everything" at bounding box center [184, 208] width 238 height 19
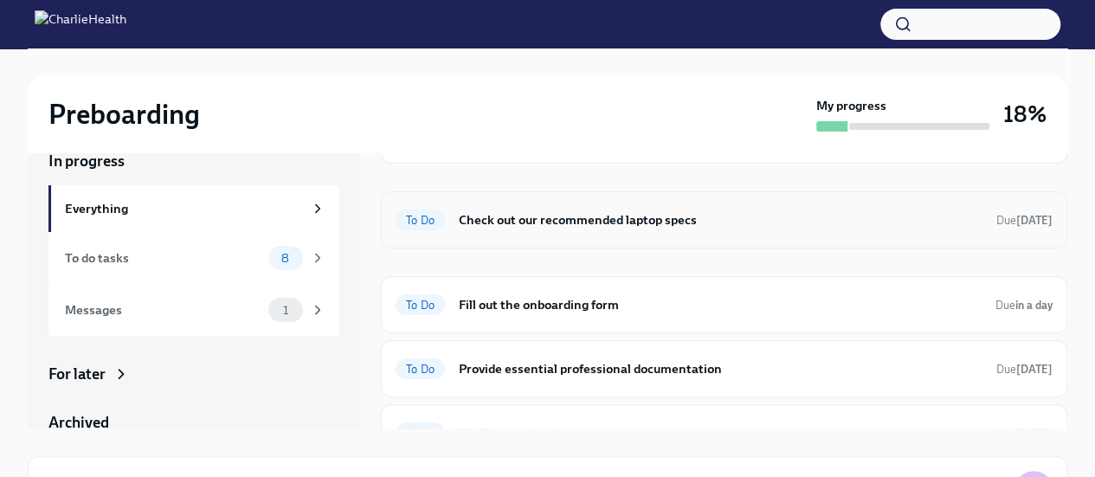
scroll to position [119, 0]
click at [562, 222] on h6 "Check out our recommended laptop specs" at bounding box center [721, 220] width 524 height 19
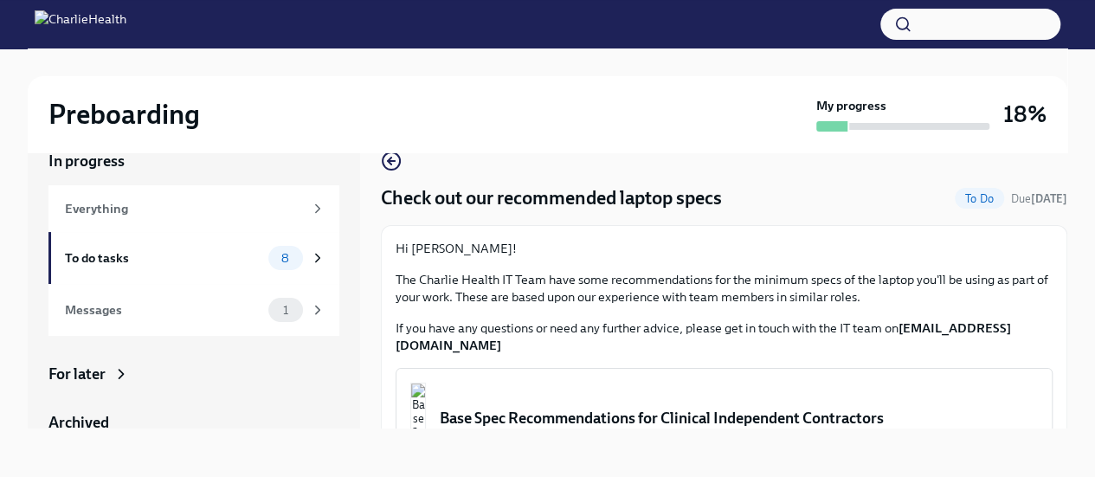
scroll to position [123, 0]
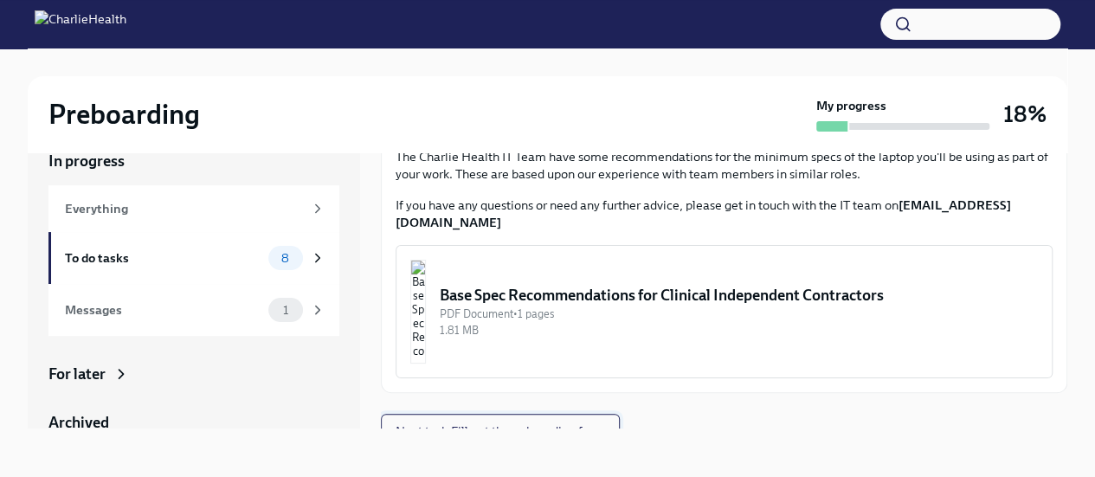
click at [538, 422] on span "Next task : Fill out the onboarding form" at bounding box center [499, 430] width 209 height 17
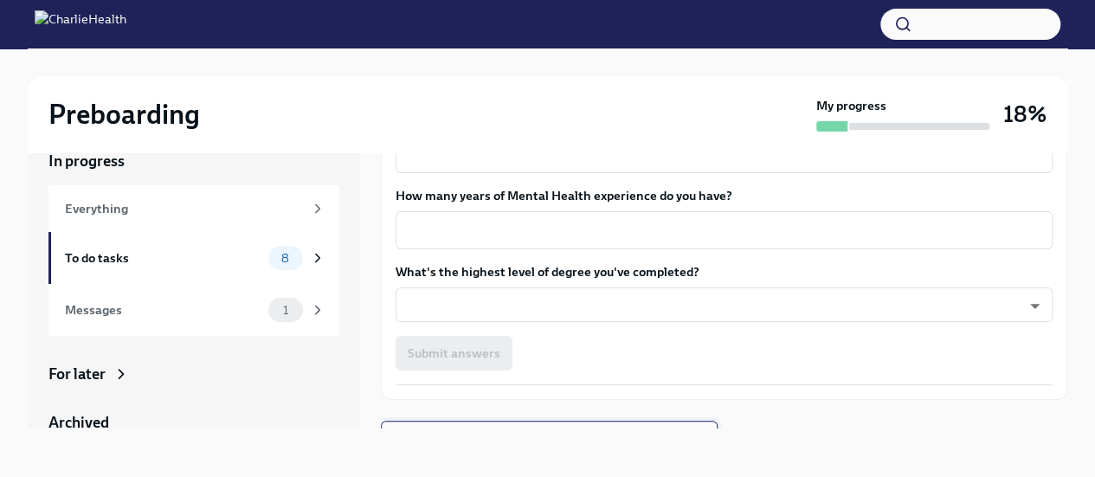
scroll to position [1674, 0]
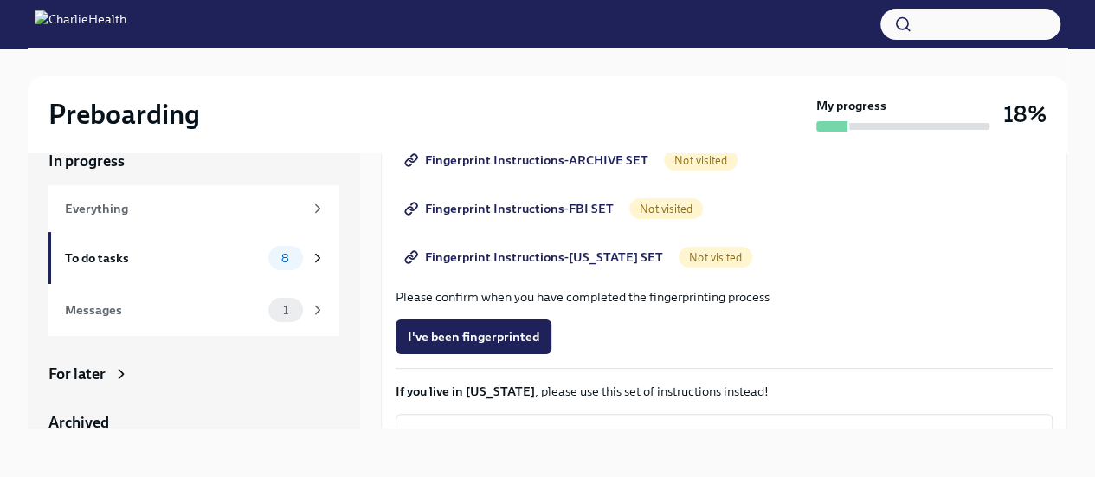
scroll to position [274, 0]
click at [310, 305] on icon at bounding box center [318, 310] width 16 height 16
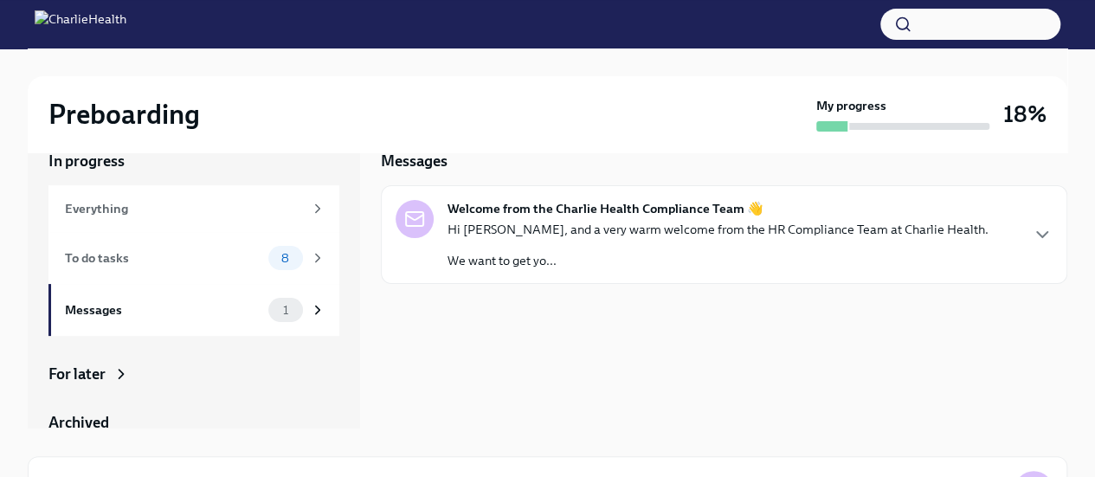
click at [545, 229] on p "Hi [PERSON_NAME], and a very warm welcome from the HR Compliance Team at Charli…" at bounding box center [717, 229] width 541 height 17
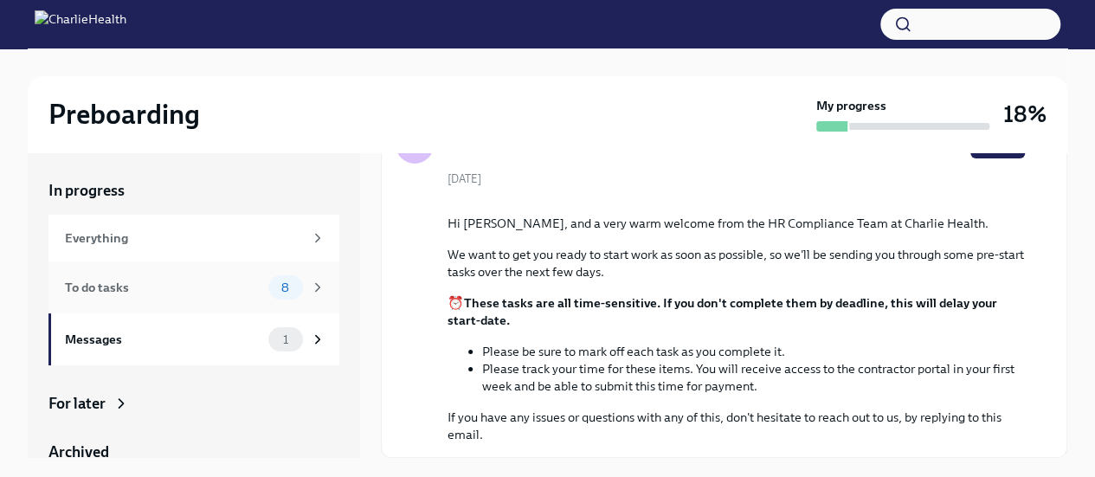
click at [310, 287] on icon at bounding box center [318, 287] width 16 height 16
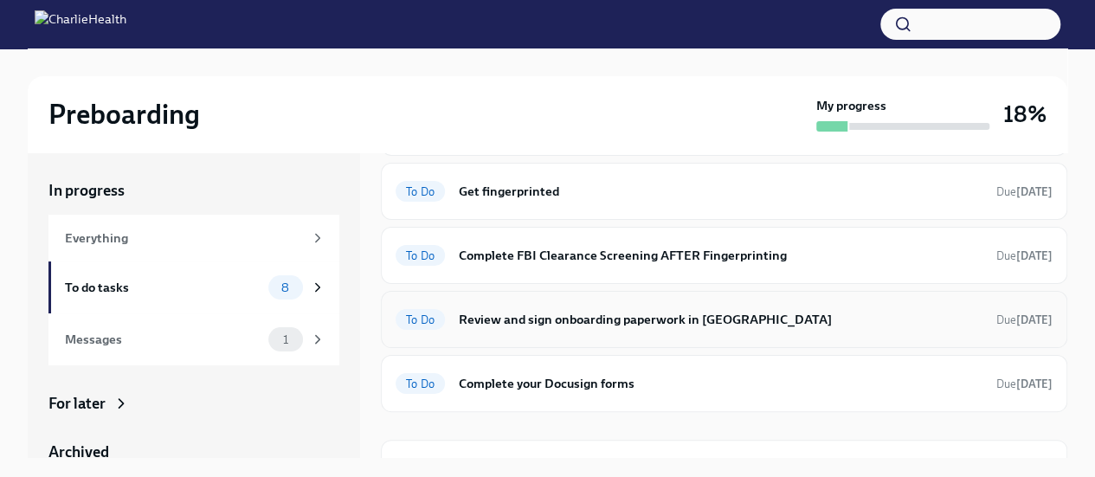
scroll to position [299, 0]
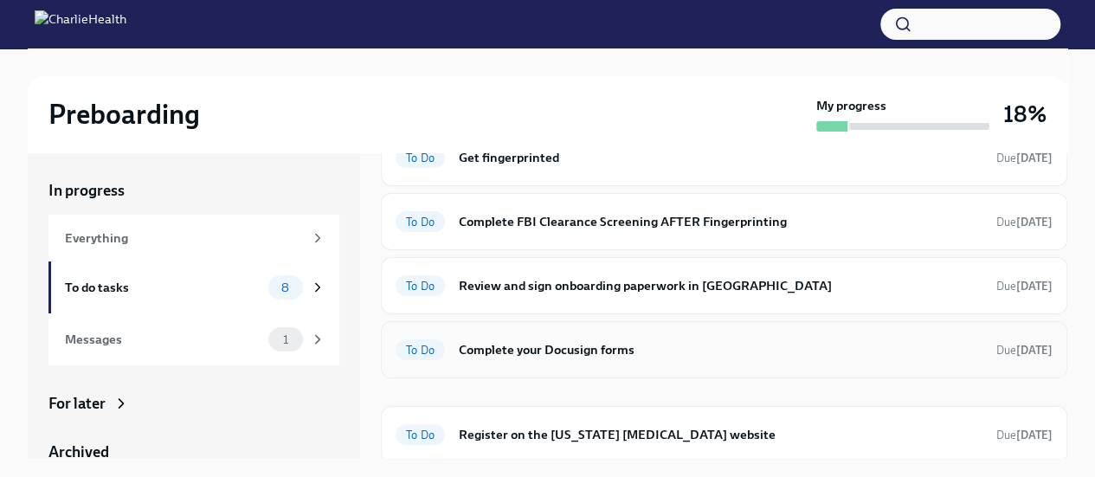
click at [610, 352] on h6 "Complete your Docusign forms" at bounding box center [721, 349] width 524 height 19
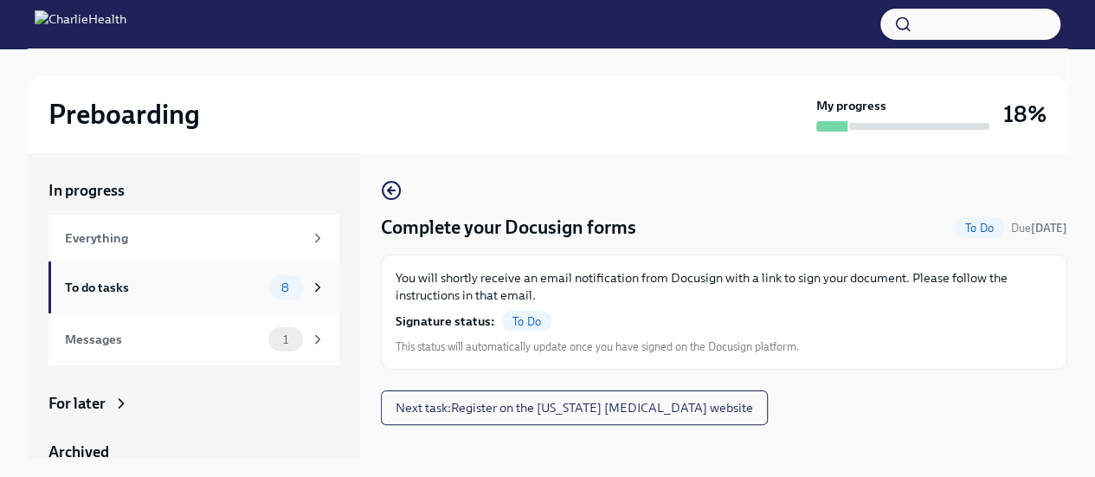
click at [190, 302] on div "To do tasks 8" at bounding box center [193, 287] width 291 height 52
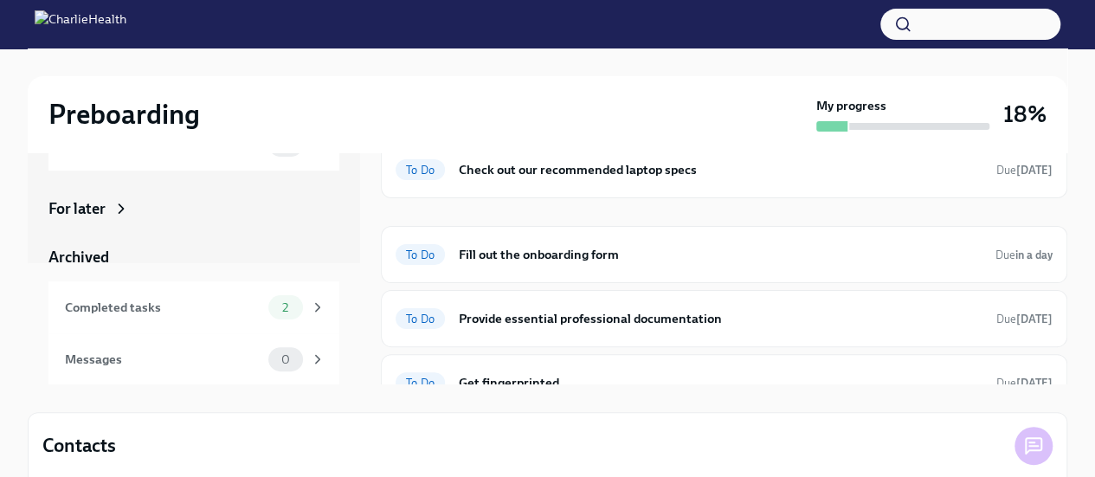
scroll to position [89, 0]
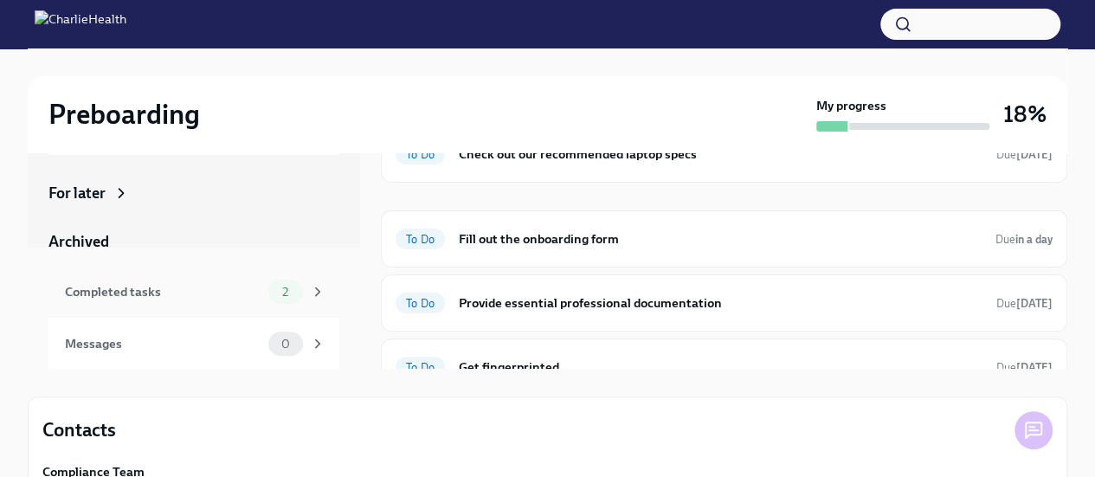
click at [272, 290] on span "2" at bounding box center [285, 292] width 27 height 13
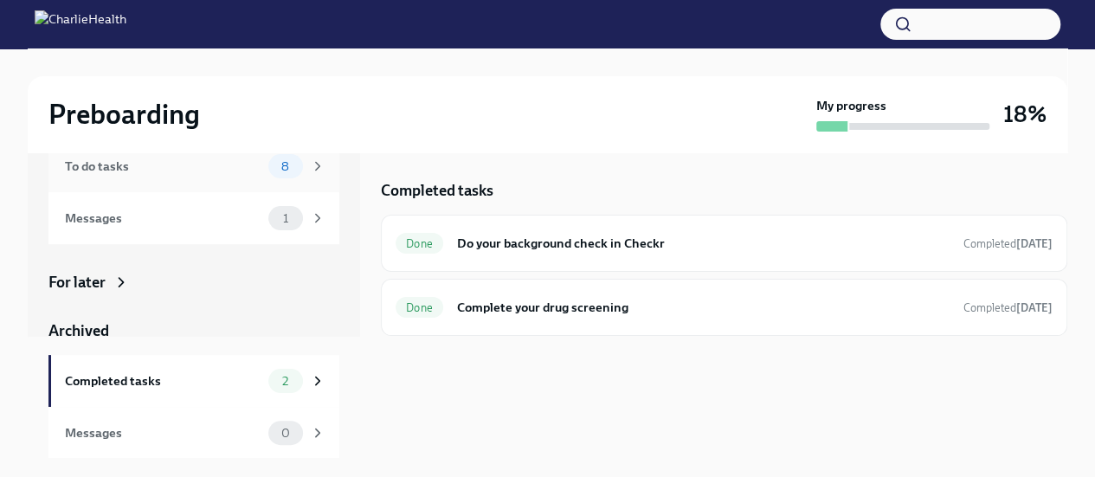
click at [291, 165] on div "8" at bounding box center [296, 166] width 57 height 24
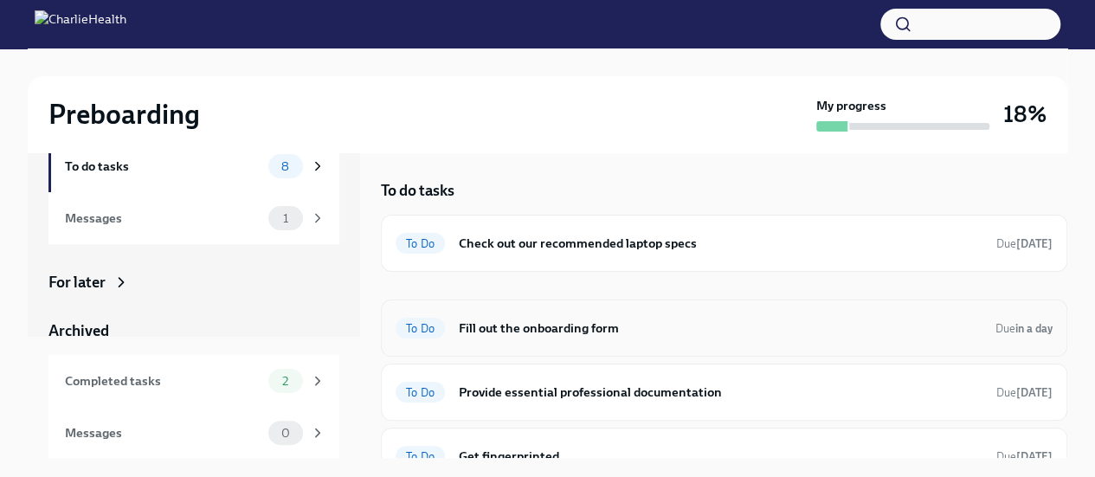
click at [575, 334] on h6 "Fill out the onboarding form" at bounding box center [720, 327] width 523 height 19
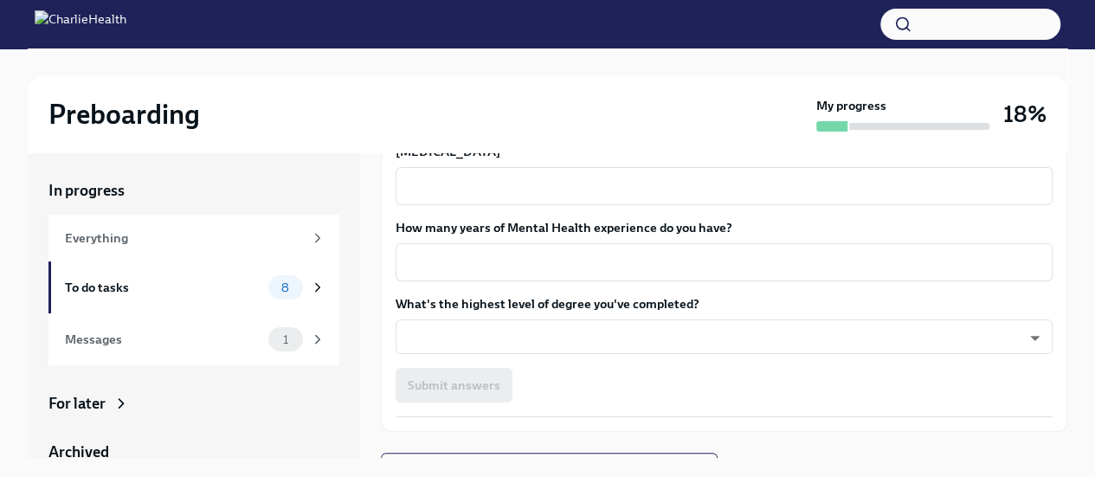
scroll to position [1674, 0]
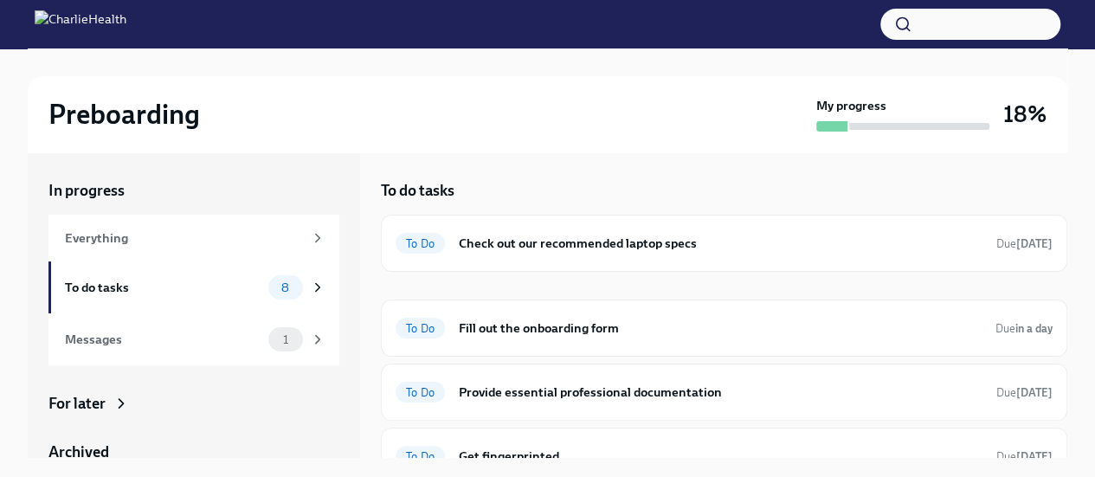
scroll to position [89, 0]
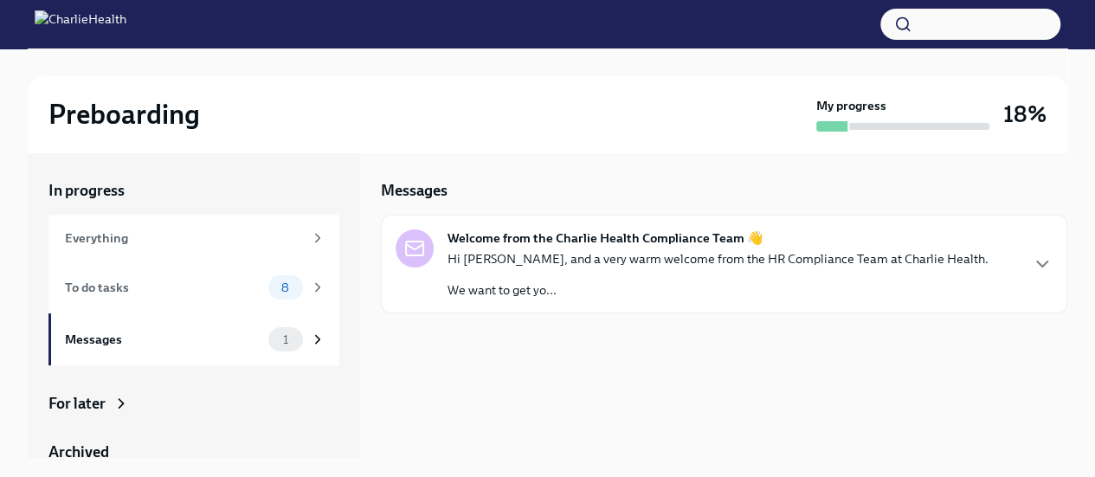
scroll to position [29, 0]
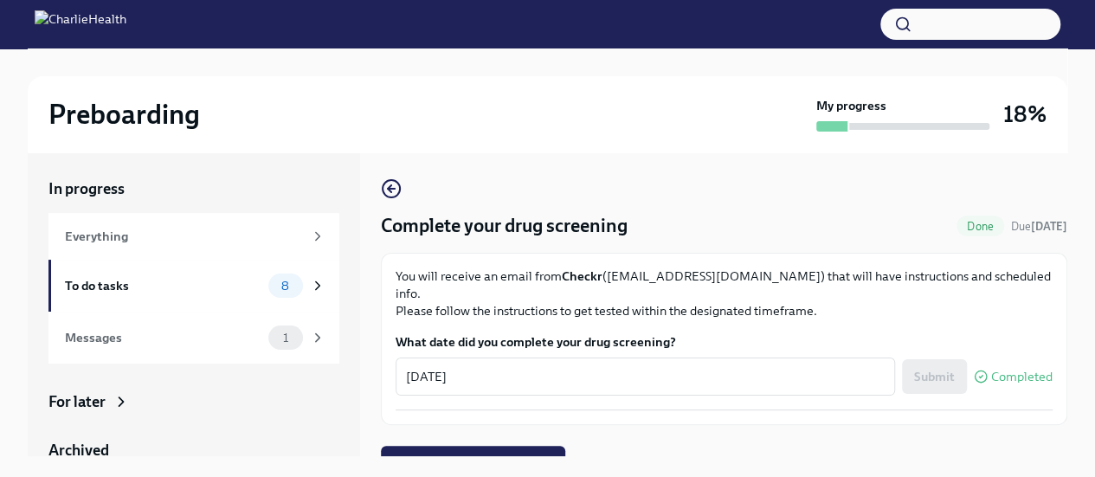
scroll to position [6, 0]
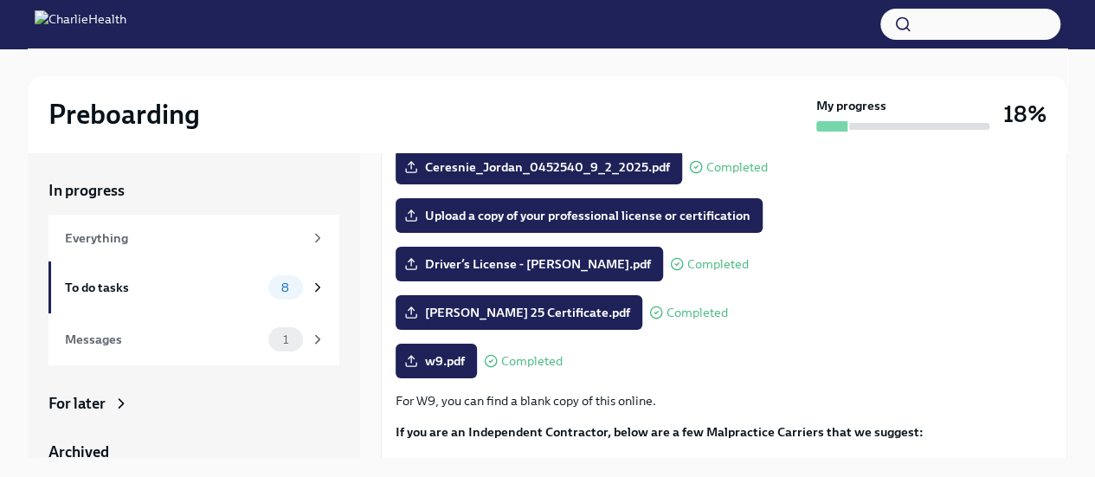
scroll to position [294, 0]
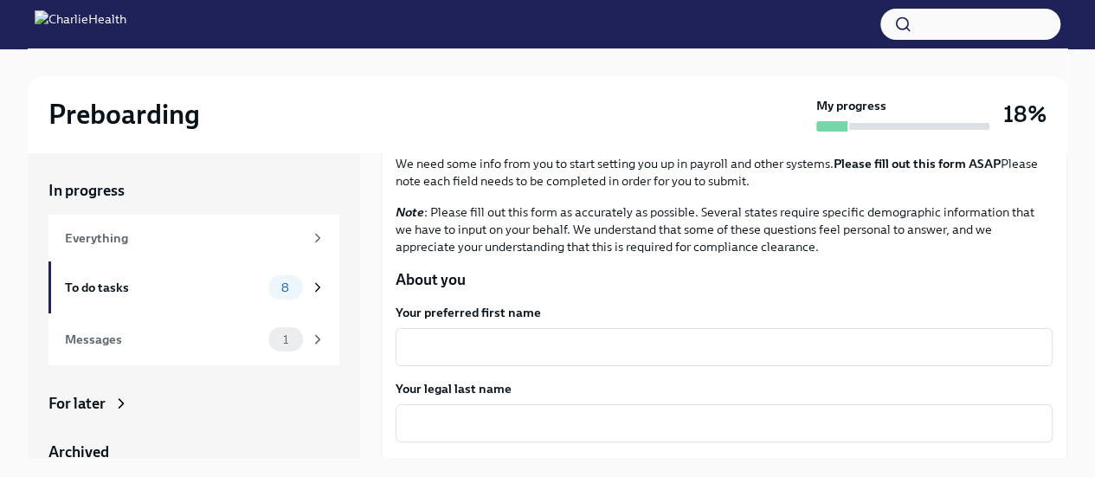
scroll to position [214, 0]
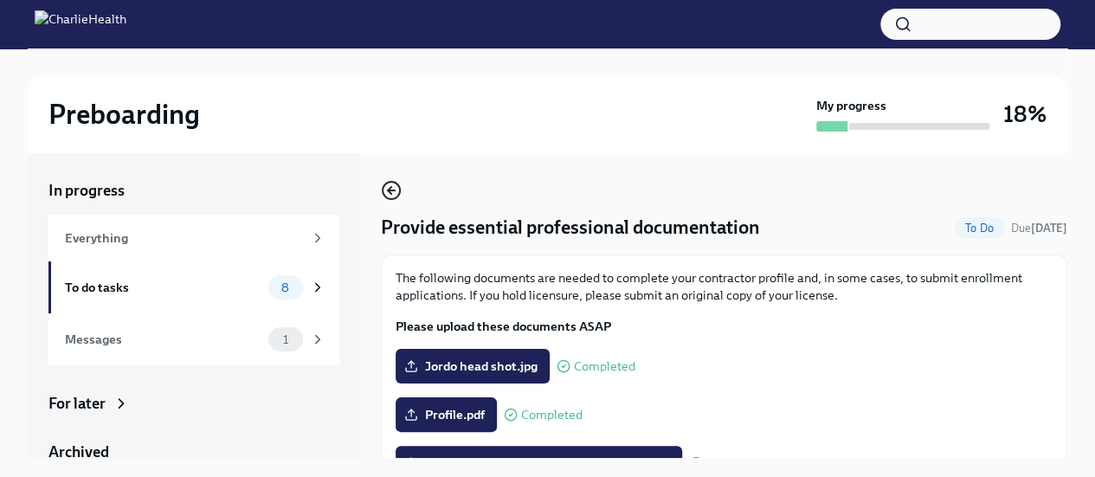
click at [386, 191] on icon "button" at bounding box center [391, 190] width 21 height 21
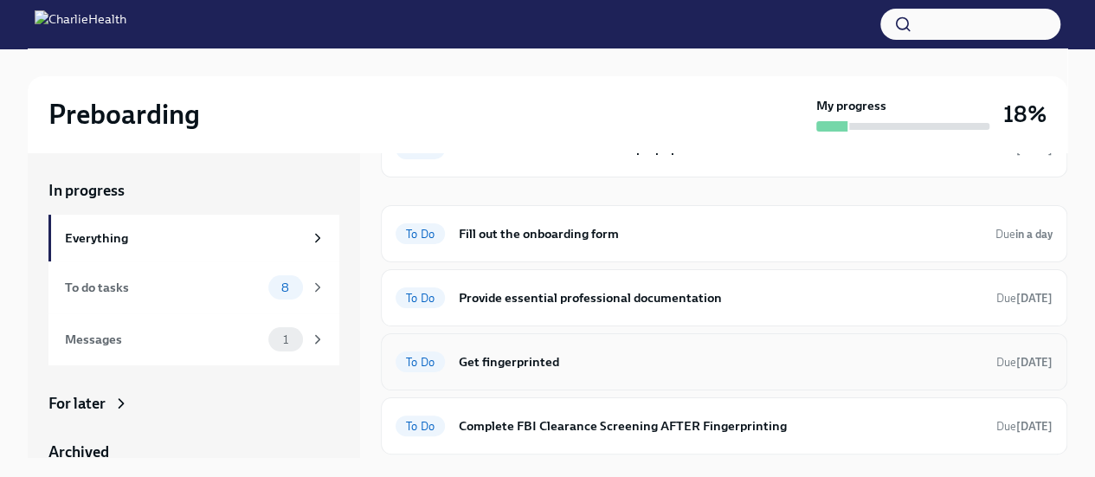
scroll to position [220, 0]
click at [536, 349] on div "To Do Get fingerprinted Due [DATE]" at bounding box center [723, 363] width 657 height 28
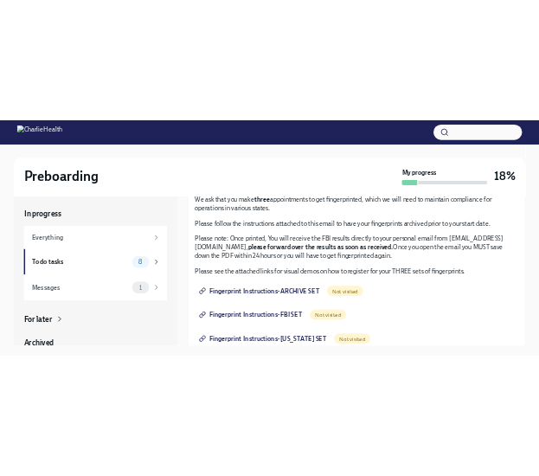
scroll to position [118, 0]
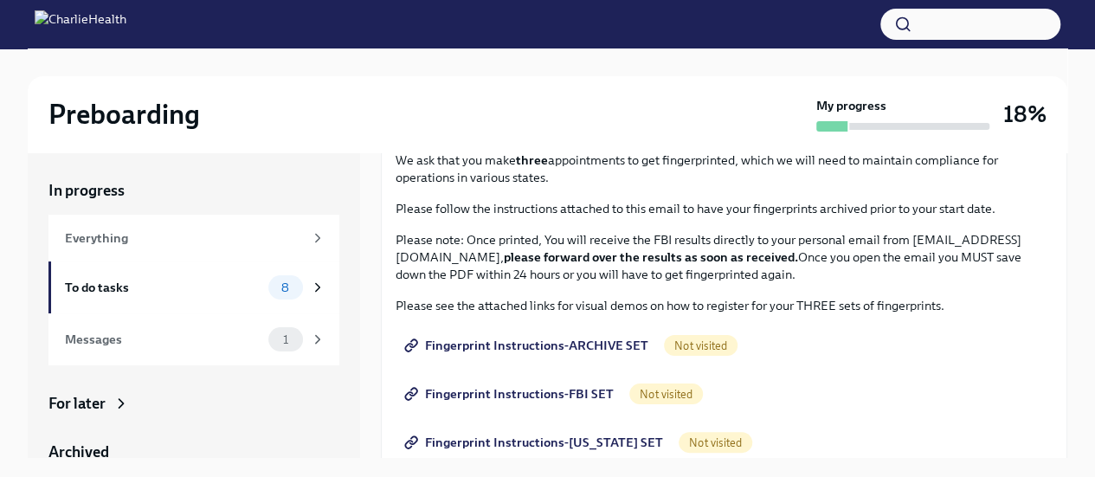
click at [555, 340] on span "Fingerprint Instructions-ARCHIVE SET" at bounding box center [528, 345] width 241 height 17
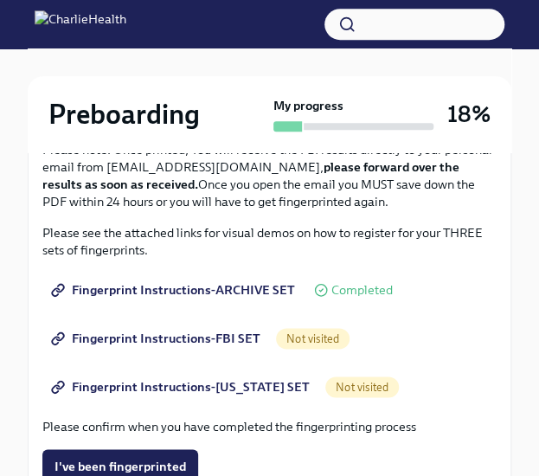
scroll to position [316, 0]
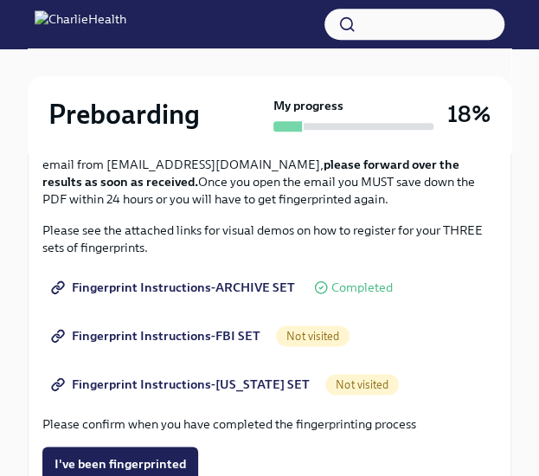
click at [306, 333] on span "Not visited" at bounding box center [313, 336] width 74 height 13
click at [193, 331] on span "Fingerprint Instructions-FBI SET" at bounding box center [158, 335] width 206 height 17
click at [155, 328] on span "Fingerprint Instructions-FBI SET" at bounding box center [158, 335] width 206 height 17
click at [174, 381] on span "Fingerprint Instructions-[US_STATE] SET" at bounding box center [182, 384] width 255 height 17
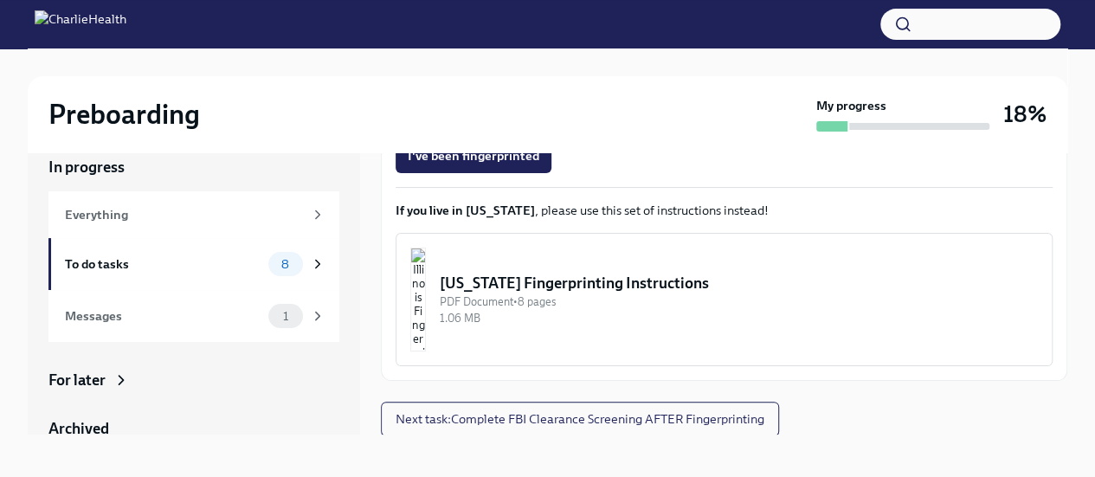
scroll to position [0, 0]
